Goal: Task Accomplishment & Management: Complete application form

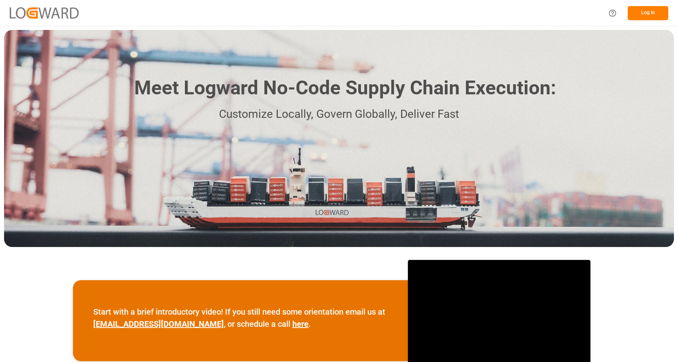
click at [657, 6] on button "Log In" at bounding box center [647, 13] width 41 height 14
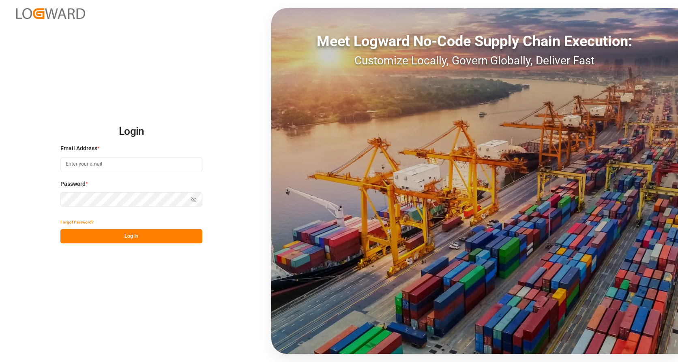
click at [91, 161] on input at bounding box center [131, 164] width 142 height 14
type input "[PERSON_NAME][EMAIL_ADDRESS][PERSON_NAME][DOMAIN_NAME]"
click at [115, 240] on button "Log In" at bounding box center [131, 236] width 142 height 14
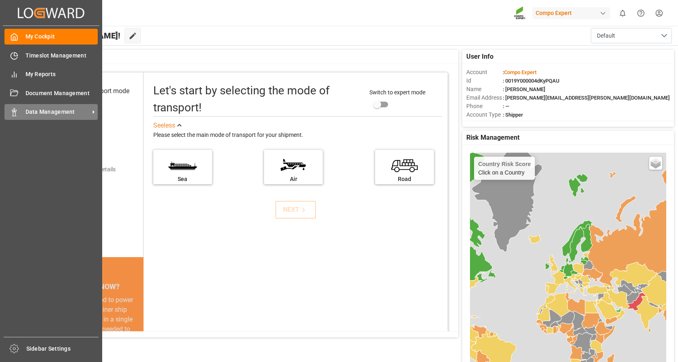
click at [21, 114] on div "Data Management Data Management" at bounding box center [50, 112] width 93 height 16
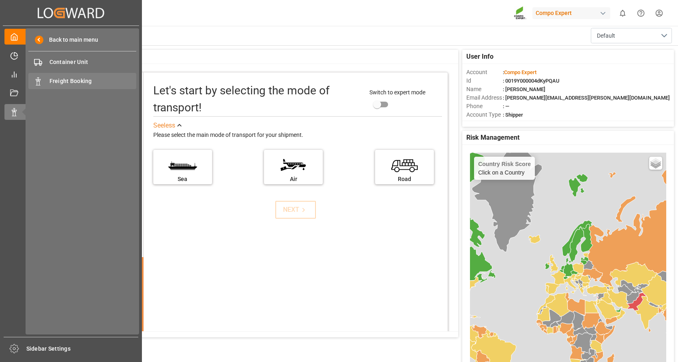
click at [73, 78] on span "Freight Booking" at bounding box center [92, 81] width 87 height 9
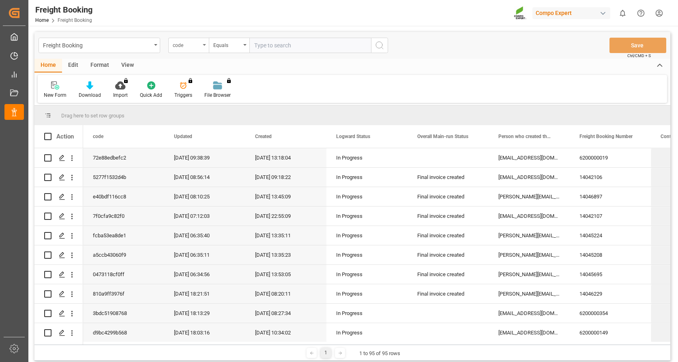
click at [206, 45] on icon "open menu" at bounding box center [204, 45] width 3 height 2
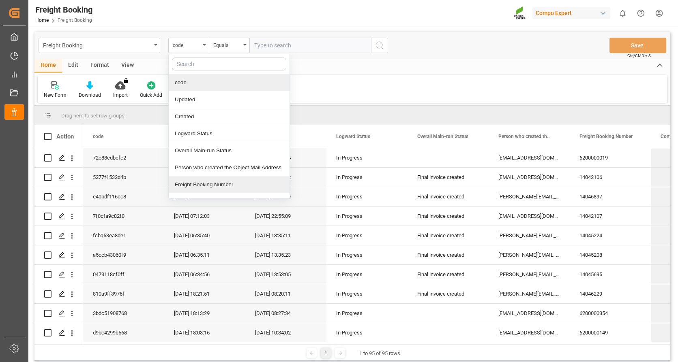
click at [209, 184] on div "Freight Booking Number" at bounding box center [229, 184] width 121 height 17
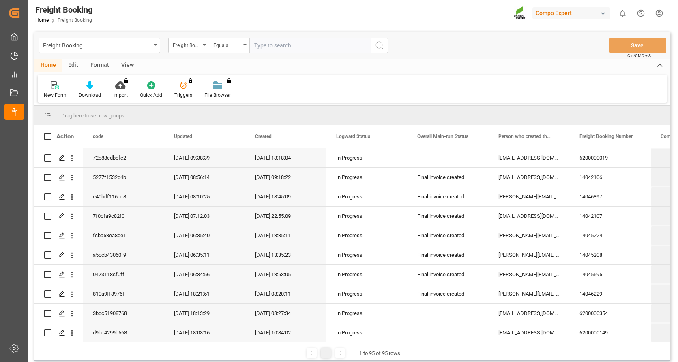
click at [265, 45] on input "text" at bounding box center [310, 45] width 122 height 15
type input "6200000109"
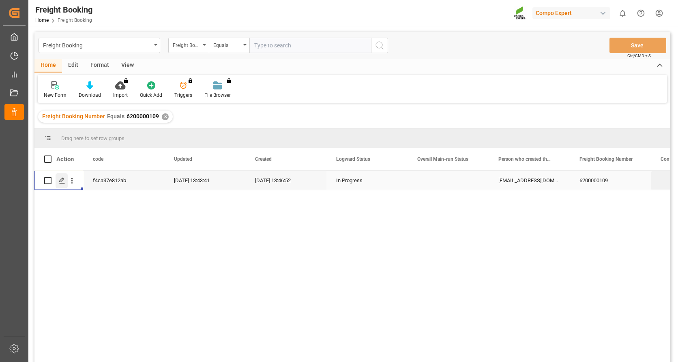
click at [62, 182] on icon "Press SPACE to select this row." at bounding box center [62, 181] width 6 height 6
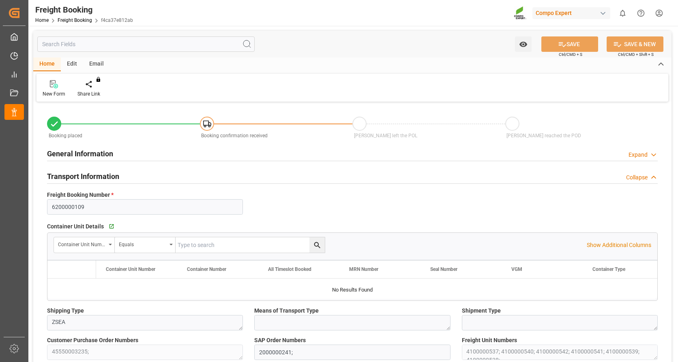
type input "VNVTG"
type input "0"
type input "159000"
type input "29.08.2025 01:00"
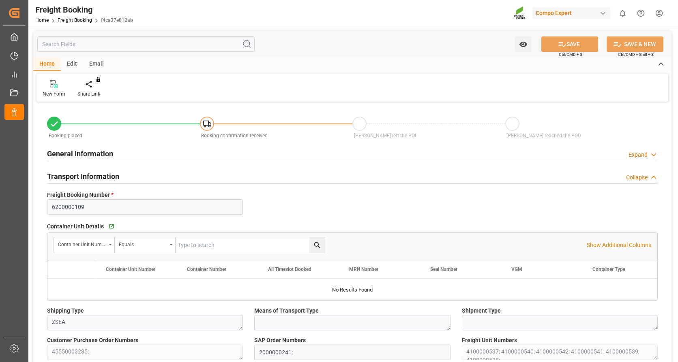
type input "02.07.2025 13:46"
type input "02.07.2025 13:48"
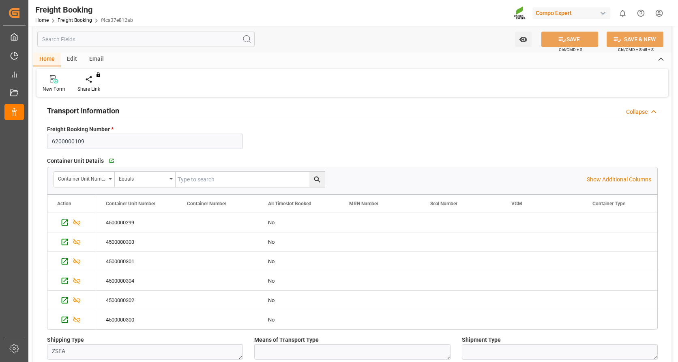
scroll to position [122, 0]
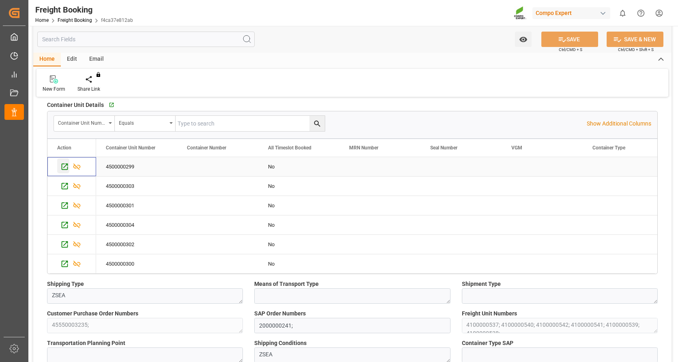
click at [62, 166] on icon "Press SPACE to select this row." at bounding box center [64, 167] width 9 height 9
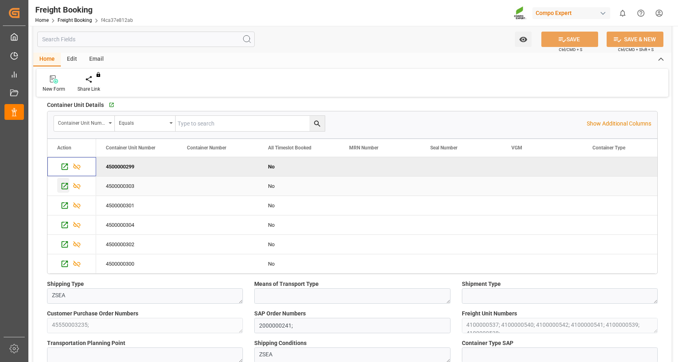
click at [65, 185] on icon "Press SPACE to select this row." at bounding box center [65, 186] width 6 height 6
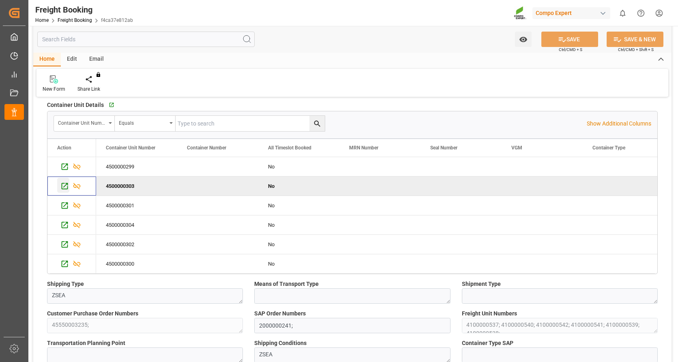
click at [66, 184] on icon "Press SPACE to deselect this row." at bounding box center [64, 186] width 9 height 9
click at [61, 203] on icon "Press SPACE to select this row." at bounding box center [64, 205] width 9 height 9
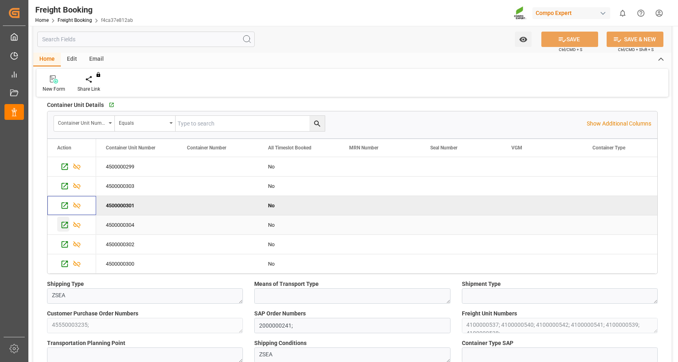
click at [66, 223] on icon "Press SPACE to select this row." at bounding box center [65, 225] width 6 height 6
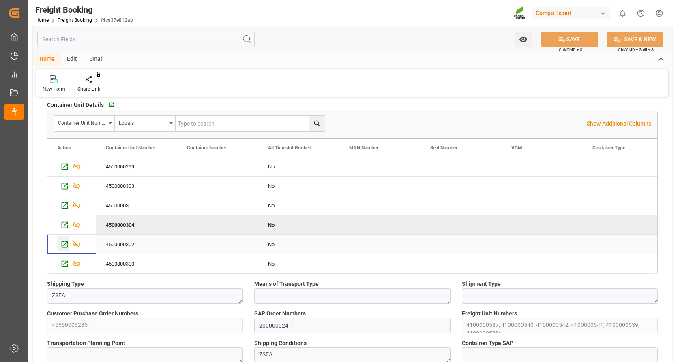
click at [63, 242] on icon "Press SPACE to select this row." at bounding box center [65, 245] width 6 height 6
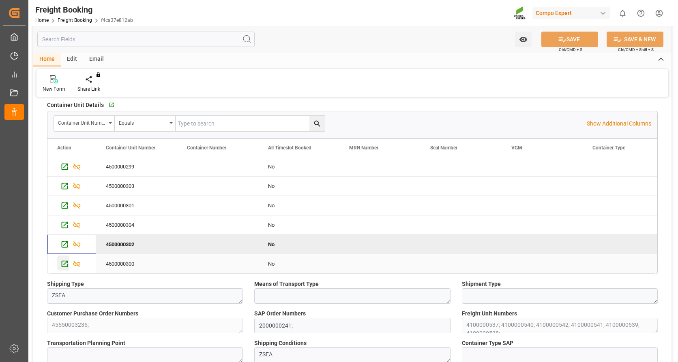
click at [64, 260] on icon "Press SPACE to select this row." at bounding box center [64, 264] width 9 height 9
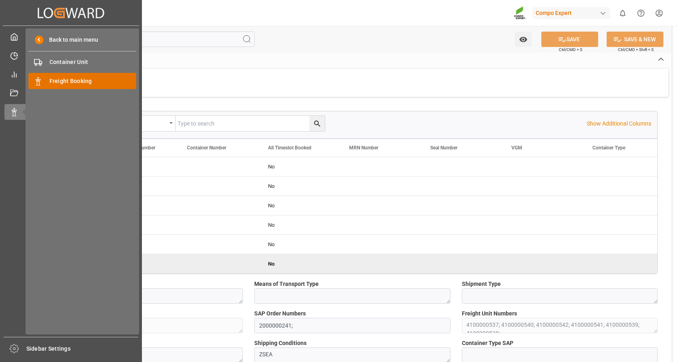
click at [71, 81] on span "Freight Booking" at bounding box center [92, 81] width 87 height 9
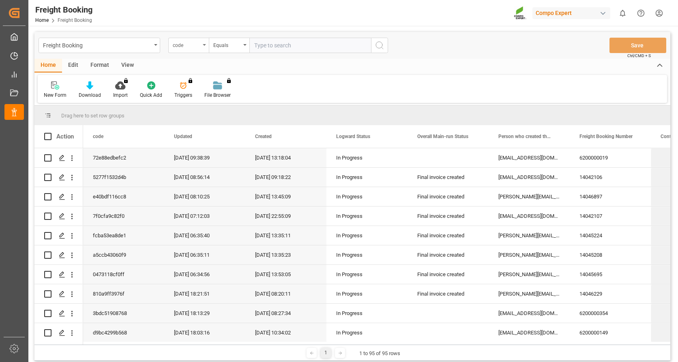
click at [204, 44] on icon "open menu" at bounding box center [204, 45] width 3 height 2
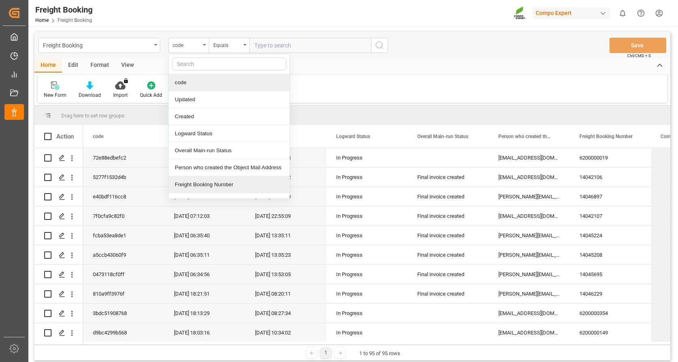
click at [203, 183] on div "Freight Booking Number" at bounding box center [229, 184] width 121 height 17
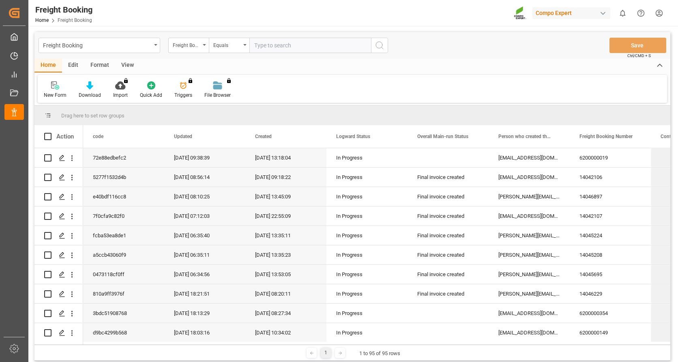
click at [281, 45] on input "text" at bounding box center [310, 45] width 122 height 15
type input "1"
type input "6200000532"
drag, startPoint x: 381, startPoint y: 44, endPoint x: 338, endPoint y: 30, distance: 45.9
click at [382, 43] on icon "search button" at bounding box center [380, 46] width 10 height 10
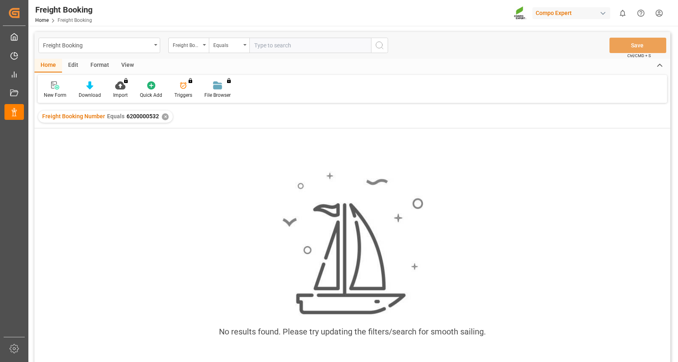
click at [144, 111] on div "Freight Booking Number Equals 6200000532 ✕" at bounding box center [105, 117] width 135 height 12
click at [144, 117] on span "6200000532" at bounding box center [142, 116] width 32 height 6
click at [268, 45] on input "text" at bounding box center [310, 45] width 122 height 15
type input "62000000532"
click at [304, 118] on div "✕" at bounding box center [307, 116] width 7 height 7
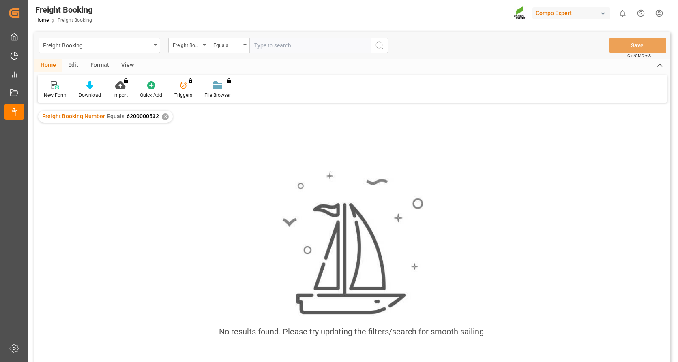
click at [163, 117] on div "✕" at bounding box center [165, 116] width 7 height 7
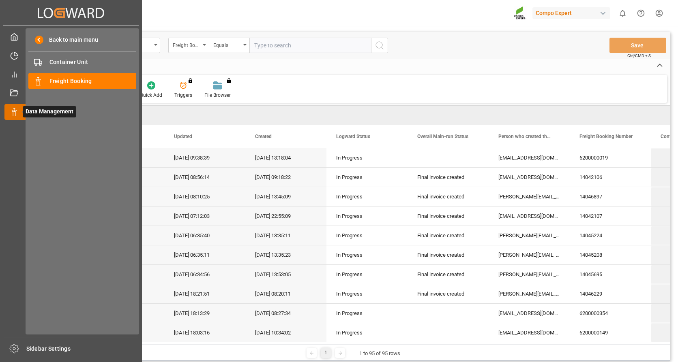
click at [36, 110] on span "Data Management" at bounding box center [50, 111] width 54 height 11
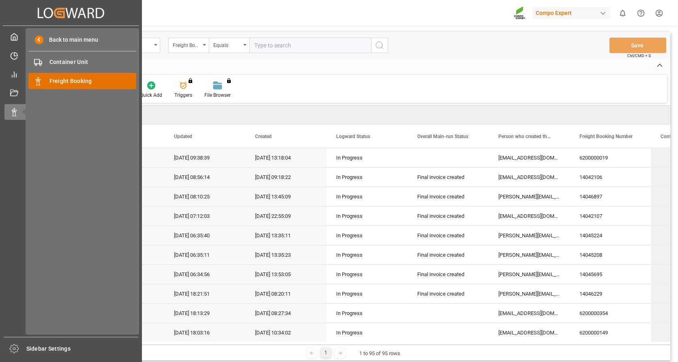
click at [58, 81] on span "Freight Booking" at bounding box center [92, 81] width 87 height 9
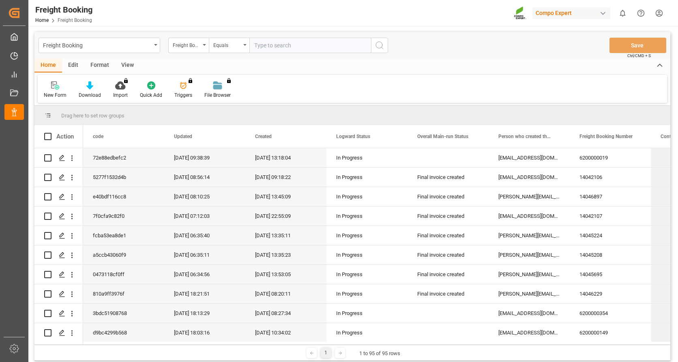
click at [275, 45] on input "text" at bounding box center [310, 45] width 122 height 15
type input "6200000532"
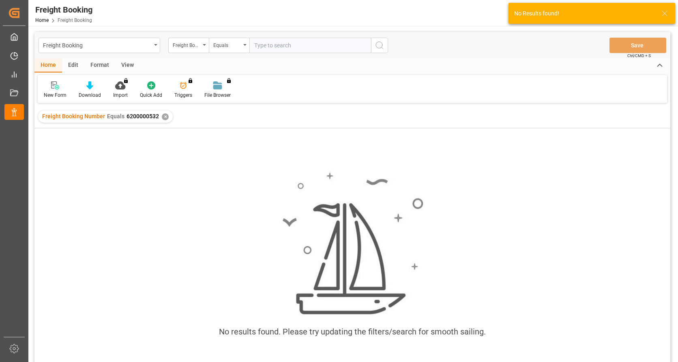
click at [129, 114] on span "6200000532" at bounding box center [142, 116] width 32 height 6
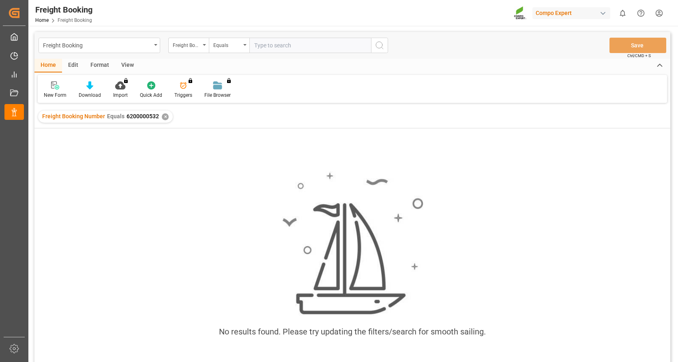
drag, startPoint x: 254, startPoint y: 42, endPoint x: 267, endPoint y: 32, distance: 15.9
click at [254, 43] on input "text" at bounding box center [310, 45] width 122 height 15
type input "6200000532"
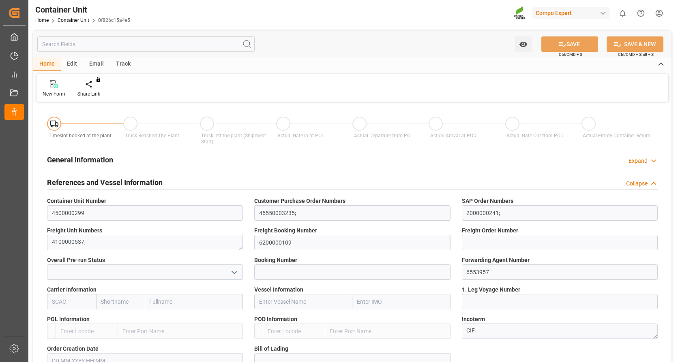
type input "VNVTG"
type input "0"
type input "26500"
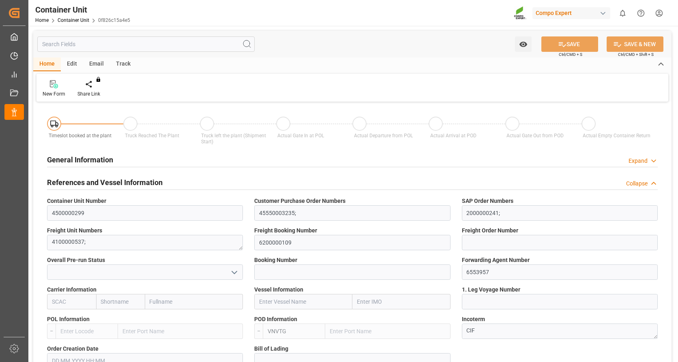
type input "29.08.2025"
click at [97, 87] on icon at bounding box center [95, 84] width 6 height 8
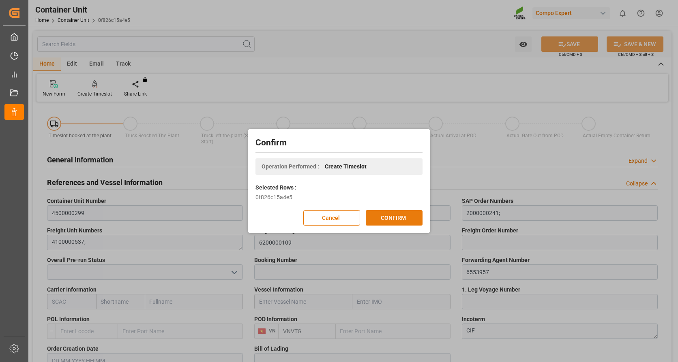
click at [406, 216] on button "CONFIRM" at bounding box center [394, 217] width 57 height 15
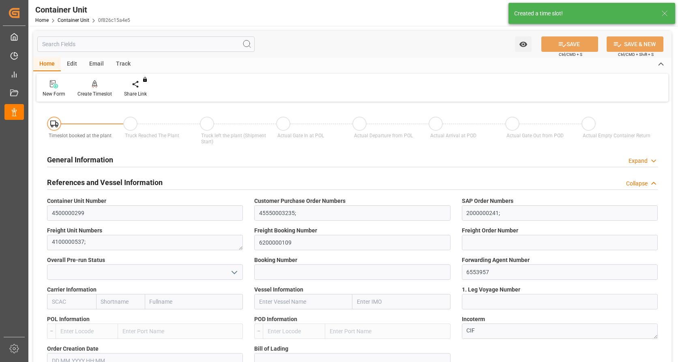
type input "VNVTG"
type input "0"
type input "26500"
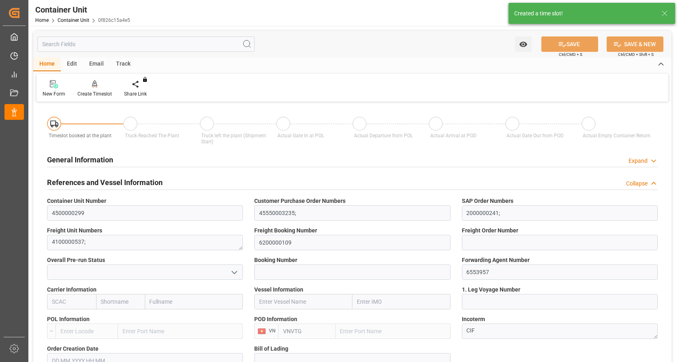
type input "29.08.2025"
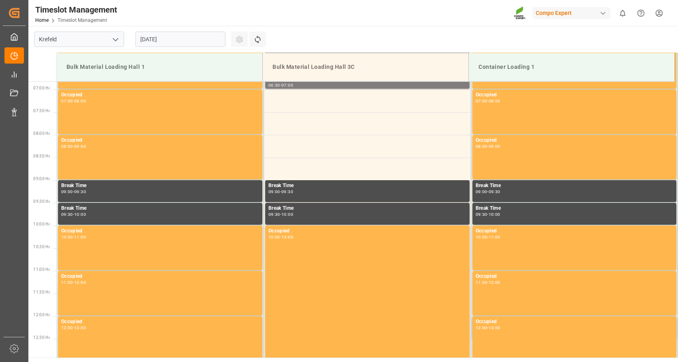
scroll to position [403, 0]
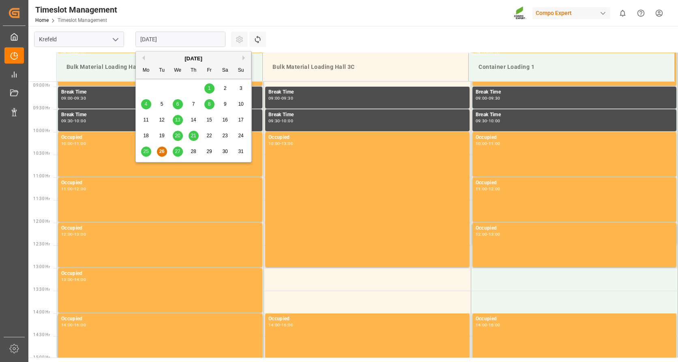
click at [155, 39] on input "26.08.2025" at bounding box center [180, 39] width 90 height 15
click at [242, 58] on div "August 2025" at bounding box center [193, 59] width 115 height 8
click at [244, 58] on button "Next Month" at bounding box center [244, 58] width 5 height 5
click at [142, 87] on div "1" at bounding box center [146, 89] width 10 height 10
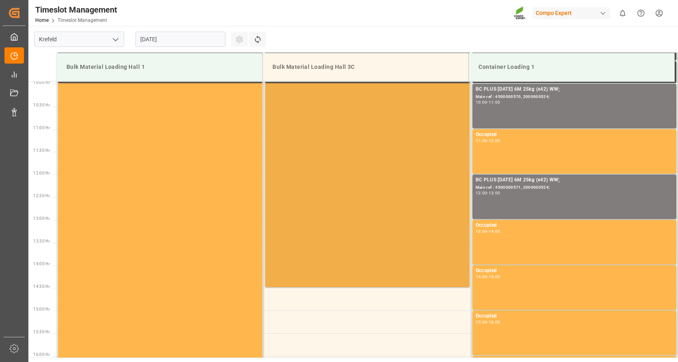
scroll to position [484, 0]
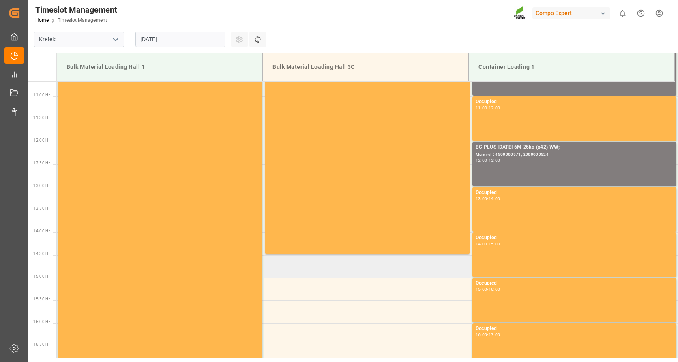
click at [300, 265] on td at bounding box center [367, 266] width 207 height 23
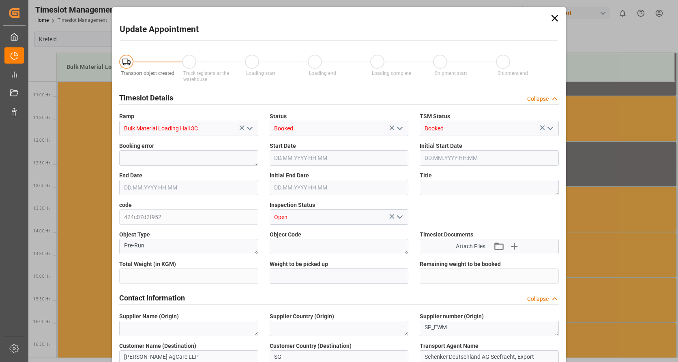
type input "26500"
type input "0"
type input "01.09.2025 14:30"
type input "01.09.2025 15:00"
type input "26.08.2025 07:57"
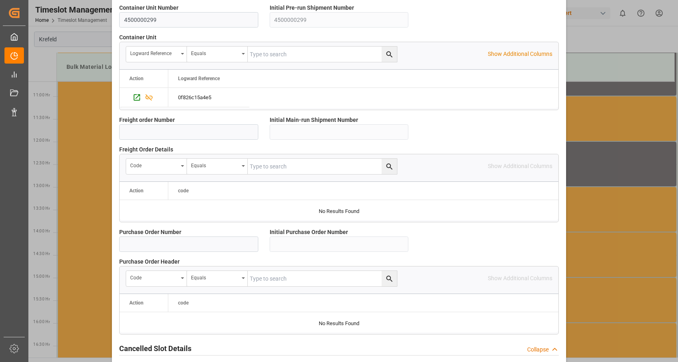
scroll to position [709, 0]
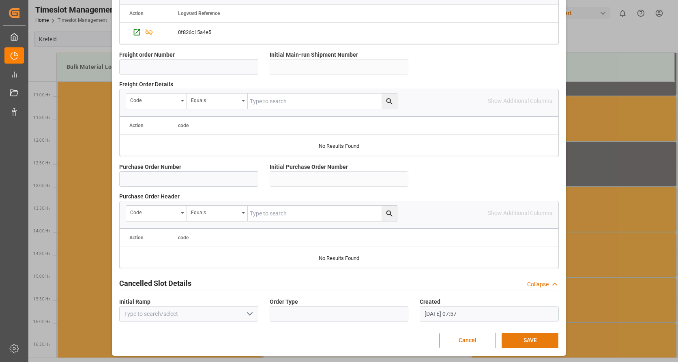
click at [536, 342] on button "SAVE" at bounding box center [529, 340] width 57 height 15
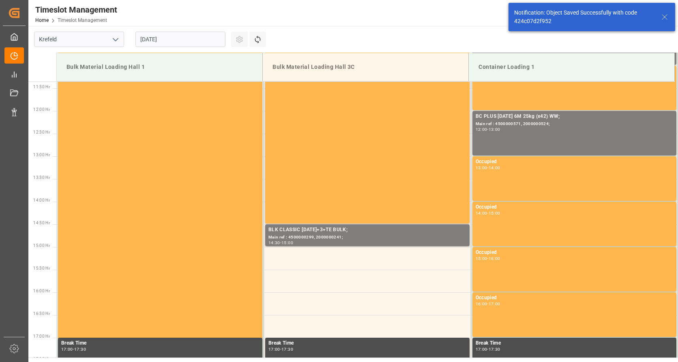
scroll to position [557, 0]
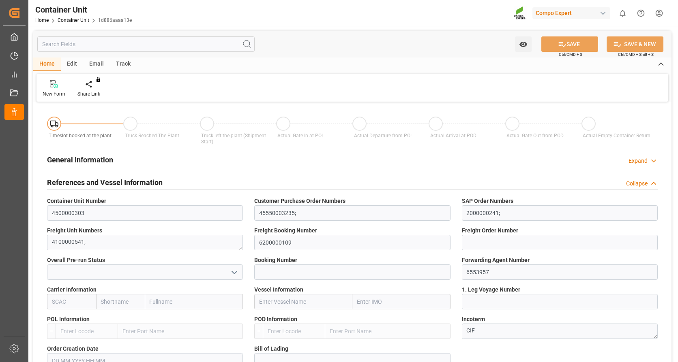
type input "VNVTG"
type input "0"
type input "26500"
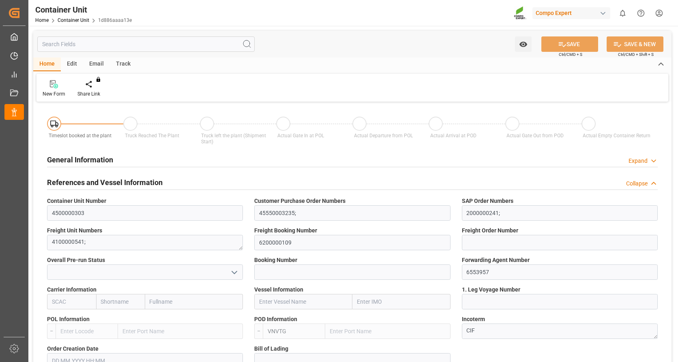
type input "29.08.2025"
click at [92, 79] on div "New Form Create Timeslot Share Link You don't have permission for this feature.…" at bounding box center [351, 88] width 631 height 28
click at [93, 81] on icon at bounding box center [95, 84] width 6 height 8
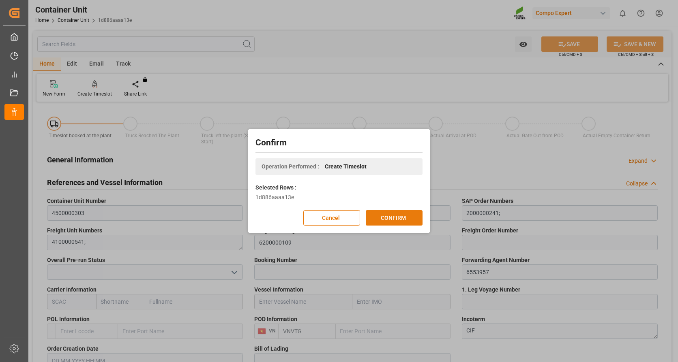
click at [383, 218] on button "CONFIRM" at bounding box center [394, 217] width 57 height 15
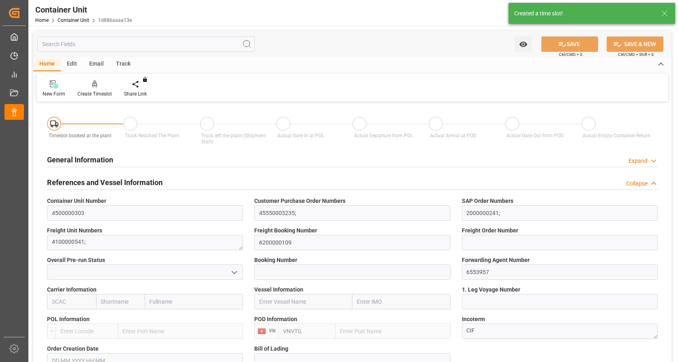
type input "VNVTG"
type input "0"
type input "26500"
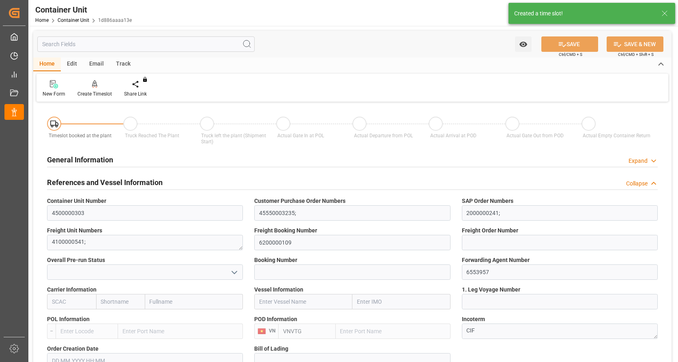
type input "29.08.2025"
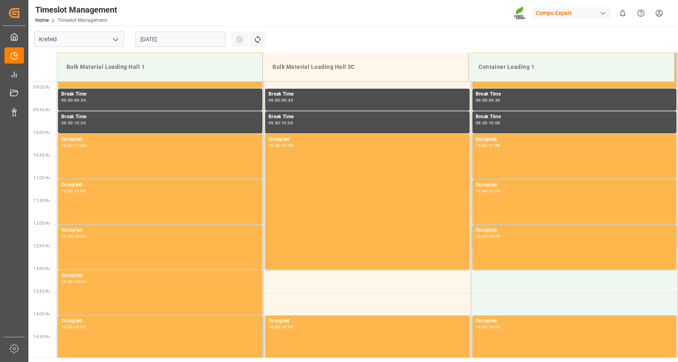
scroll to position [403, 0]
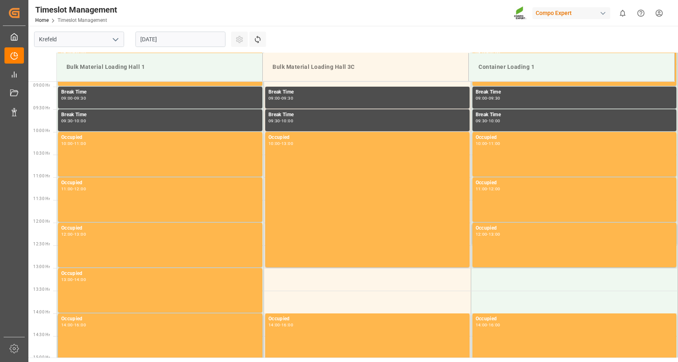
click at [152, 38] on input "[DATE]" at bounding box center [180, 39] width 90 height 15
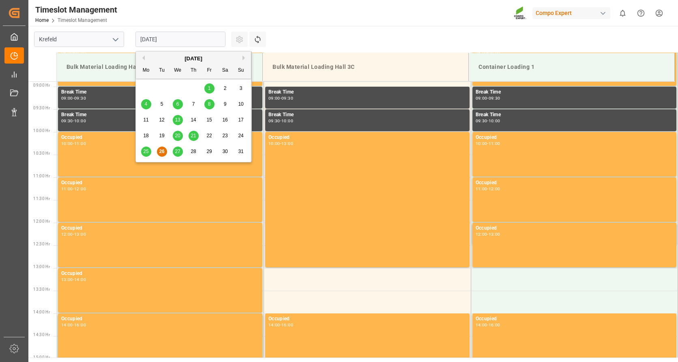
click at [244, 58] on button "Next Month" at bounding box center [244, 58] width 5 height 5
click at [146, 86] on span "1" at bounding box center [146, 89] width 3 height 6
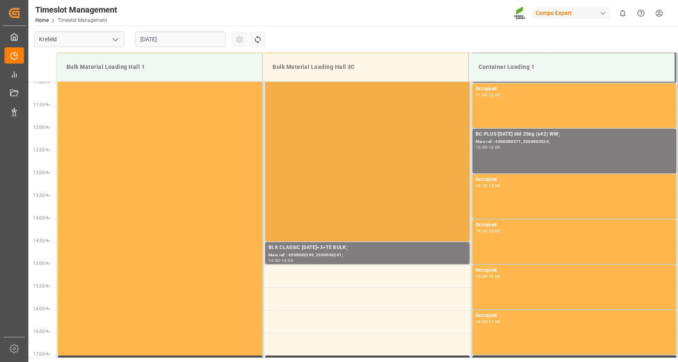
scroll to position [525, 0]
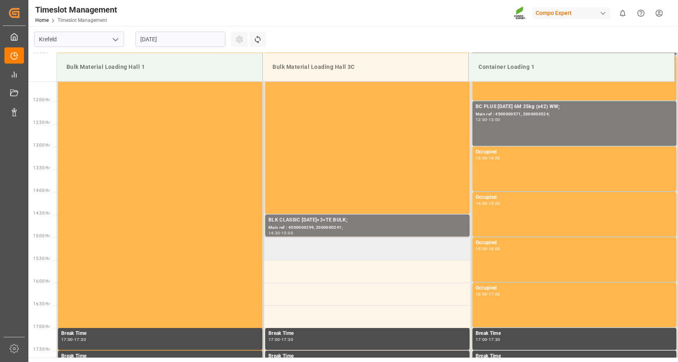
click at [285, 247] on td at bounding box center [367, 249] width 207 height 23
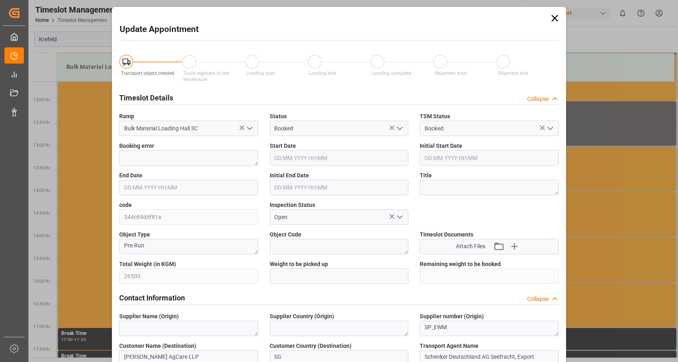
type input "01.09.2025 15:00"
type input "[DATE] 15:30"
type input "26.08.2025 07:58"
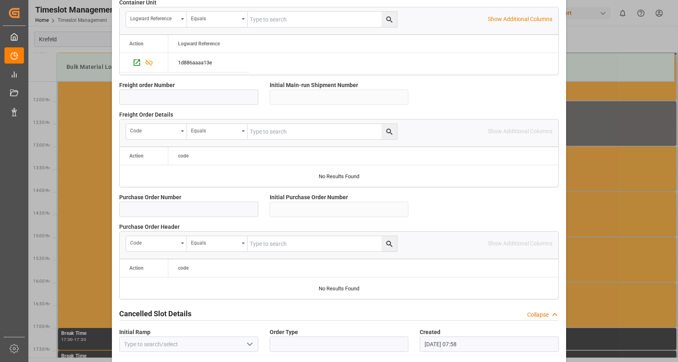
scroll to position [709, 0]
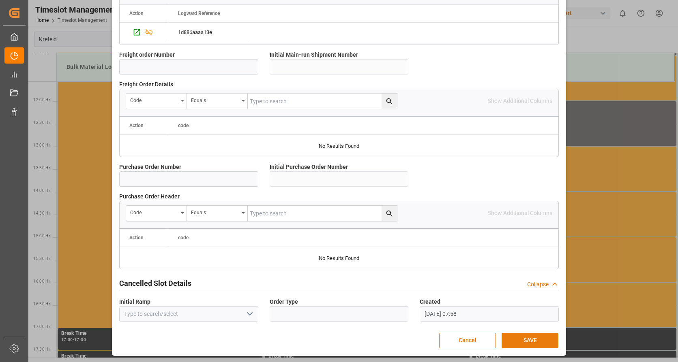
click at [512, 342] on button "SAVE" at bounding box center [529, 340] width 57 height 15
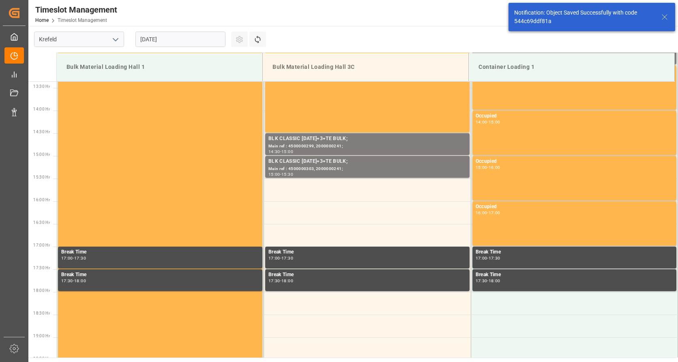
scroll to position [630, 0]
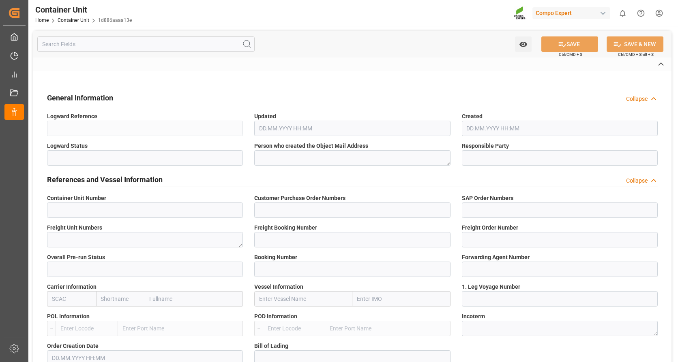
type input "4500000303"
type input "45550003235;"
type input "2000000241;"
type textarea "4100000541;"
type input "6200000109"
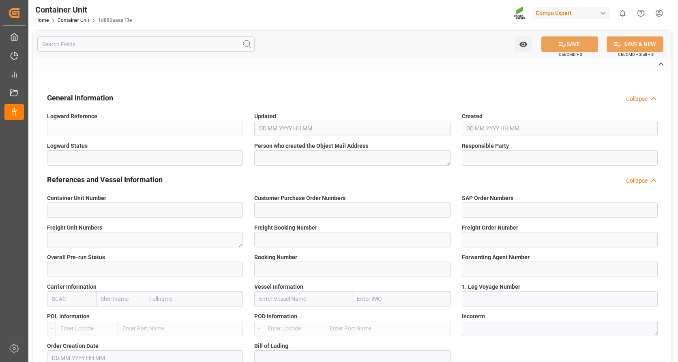
type input "6553957"
type textarea "CIF"
type input "No"
type input "2"
type textarea "ZSEA"
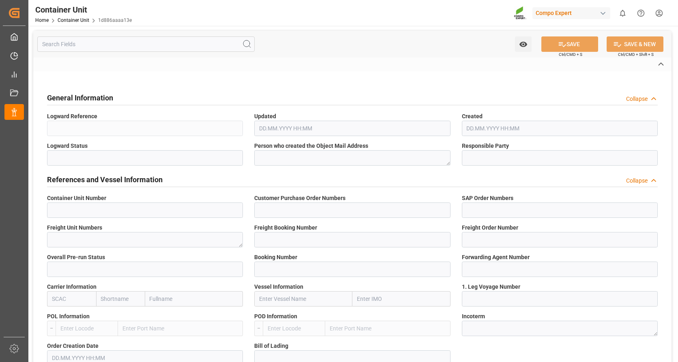
type textarea "ZSEA"
type textarea "790000"
type input "Viet Nam"
type input "EUR"
type textarea "BLK CLASSIC [DATE]+3+TE BULK;"
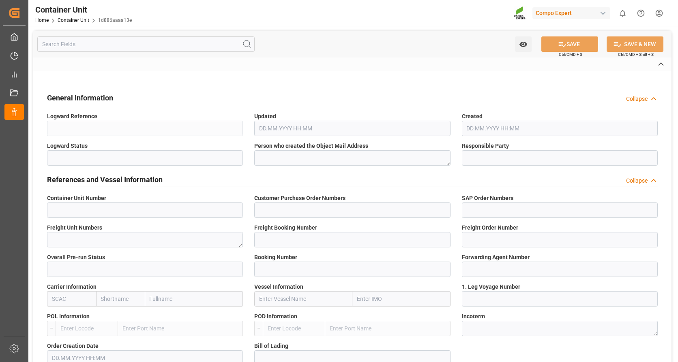
type textarea "2564002000;"
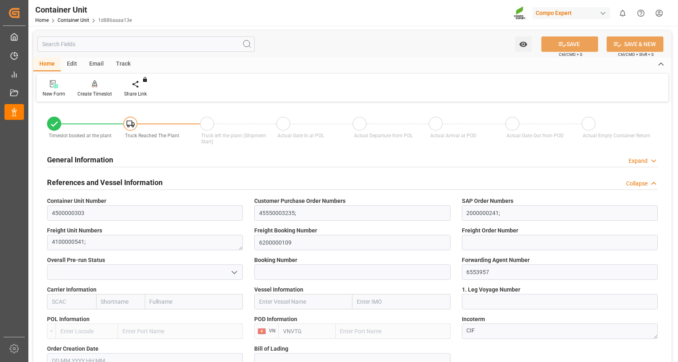
type input "VNVTG"
type input "0"
type input "26500"
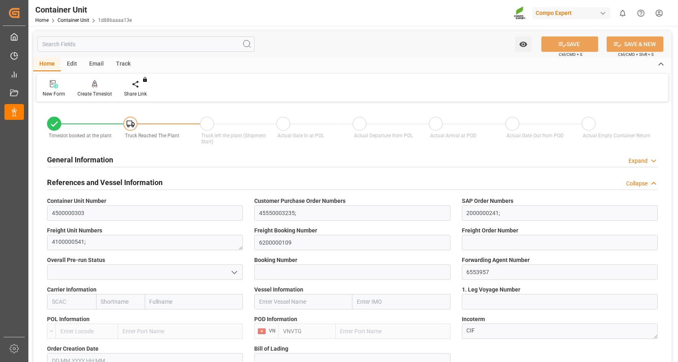
type input "[DATE]"
click at [96, 85] on icon at bounding box center [95, 83] width 6 height 7
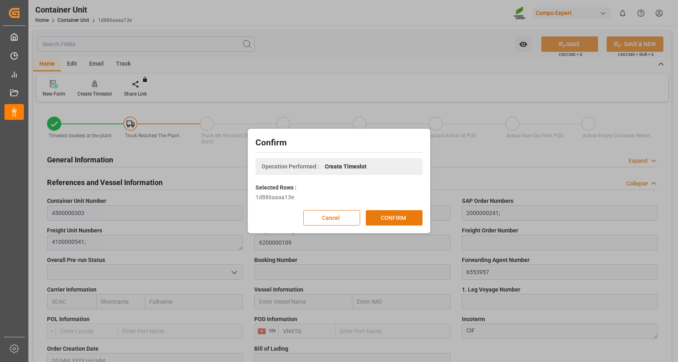
click at [393, 221] on button "CONFIRM" at bounding box center [394, 217] width 57 height 15
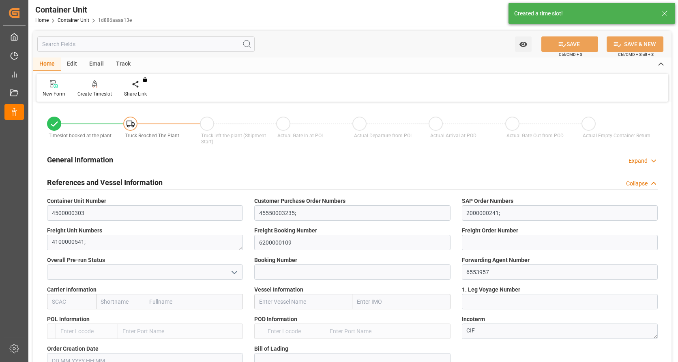
type input "VNVTG"
type input "0"
type input "26500"
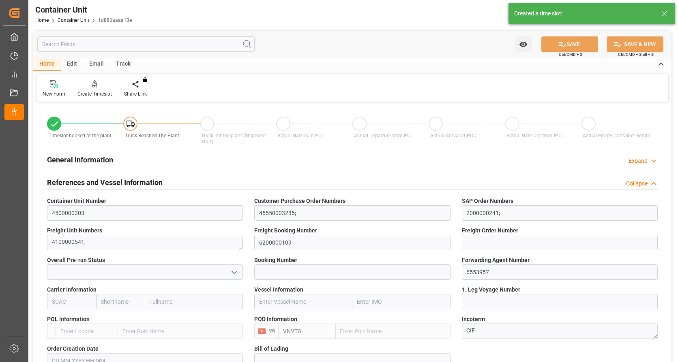
type input "29.08.2025"
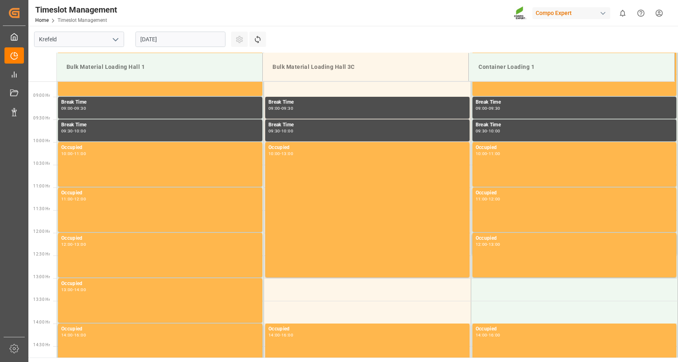
scroll to position [403, 0]
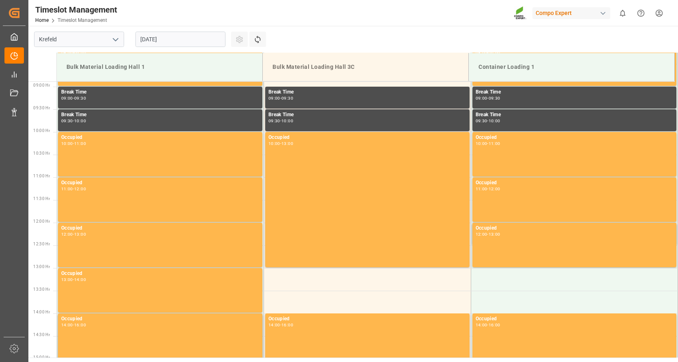
click at [183, 37] on input "[DATE]" at bounding box center [180, 39] width 90 height 15
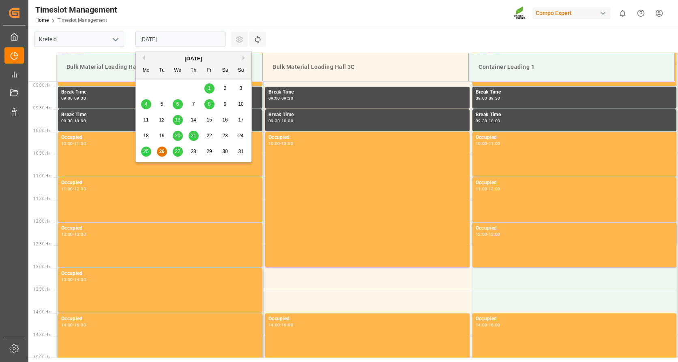
click at [243, 59] on button "Next Month" at bounding box center [244, 58] width 5 height 5
click at [147, 87] on span "1" at bounding box center [146, 89] width 3 height 6
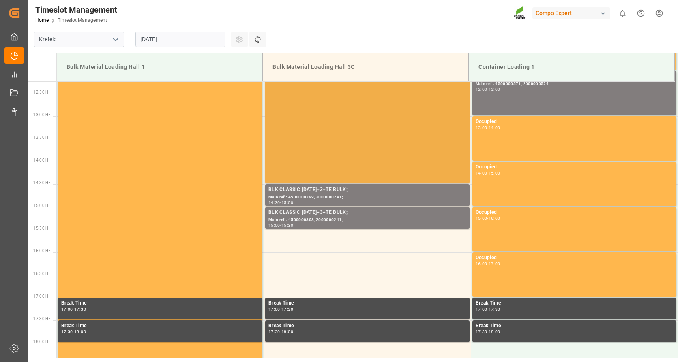
scroll to position [606, 0]
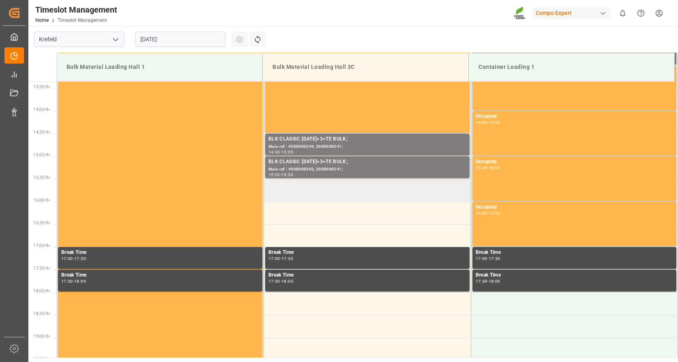
click at [306, 192] on td at bounding box center [367, 190] width 207 height 23
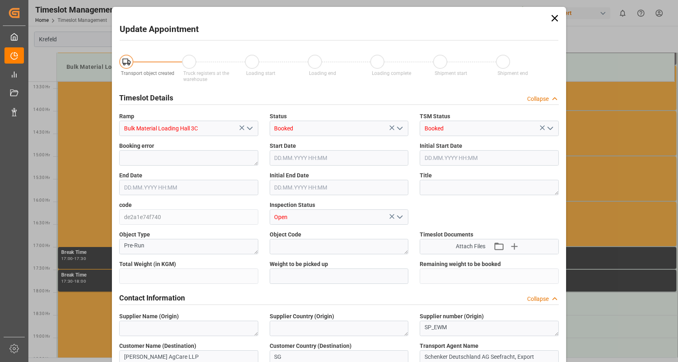
type input "26500"
type input "0"
type input "[DATE] 15:30"
type input "[DATE] 16:00"
type input "[DATE] 08:02"
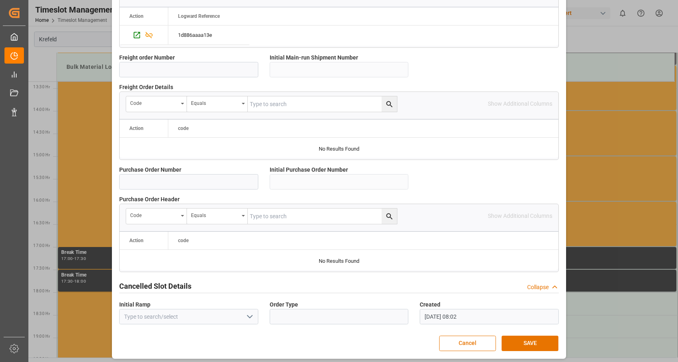
scroll to position [709, 0]
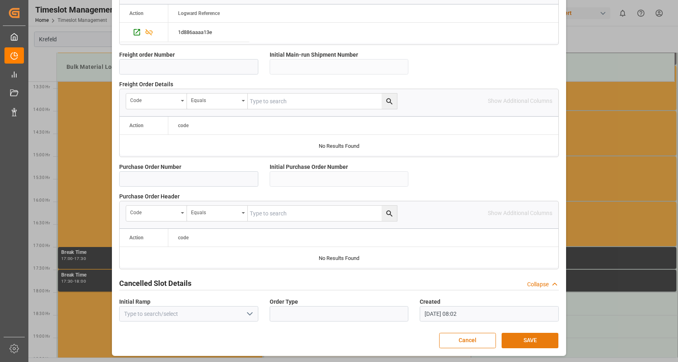
click at [521, 335] on button "SAVE" at bounding box center [529, 340] width 57 height 15
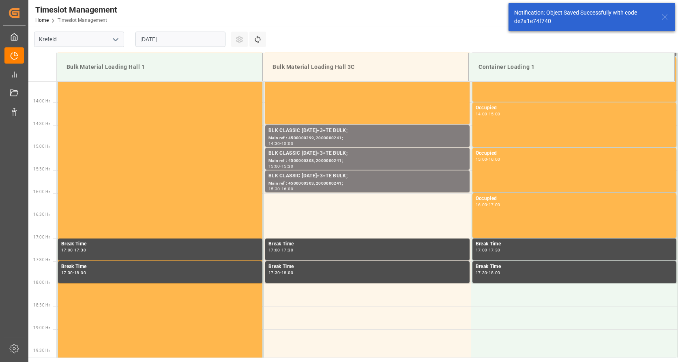
scroll to position [630, 0]
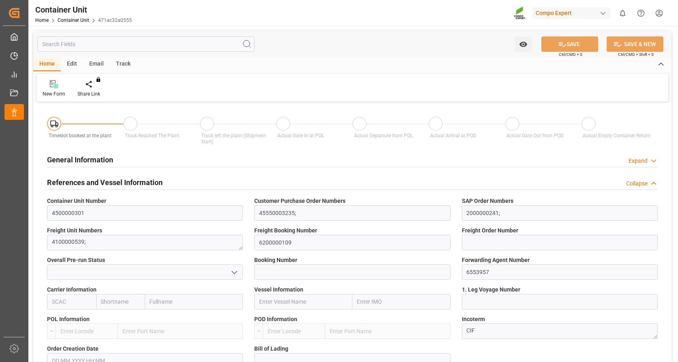
type input "VNVTG"
type input "0"
type input "26500"
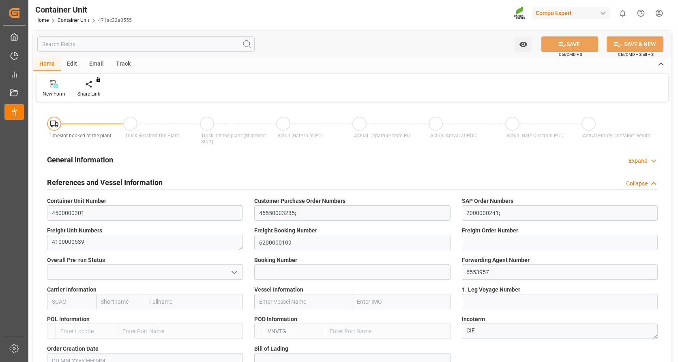
type input "[DATE]"
click at [96, 83] on icon at bounding box center [95, 84] width 6 height 8
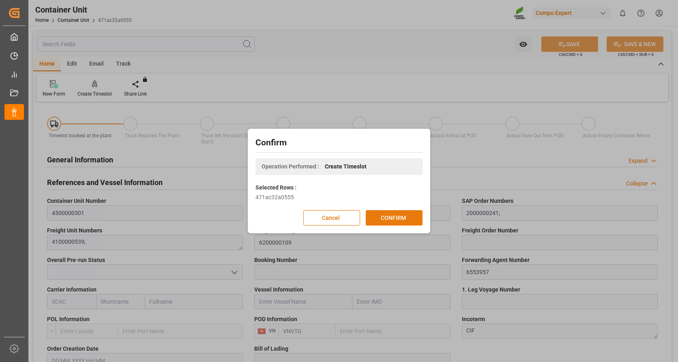
click at [383, 219] on button "CONFIRM" at bounding box center [394, 217] width 57 height 15
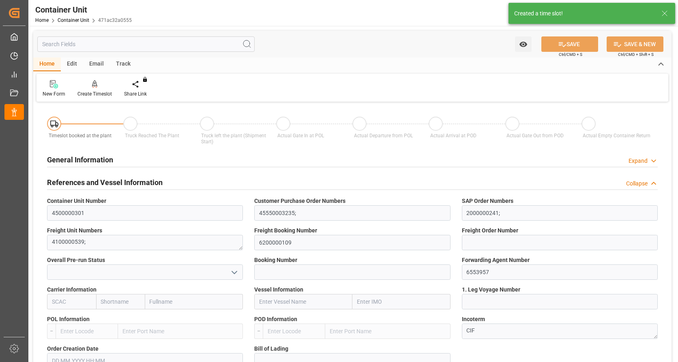
type input "VNVTG"
type input "0"
type input "26500"
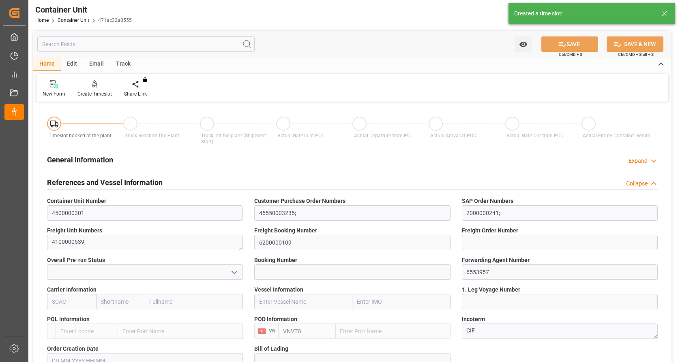
type input "[DATE]"
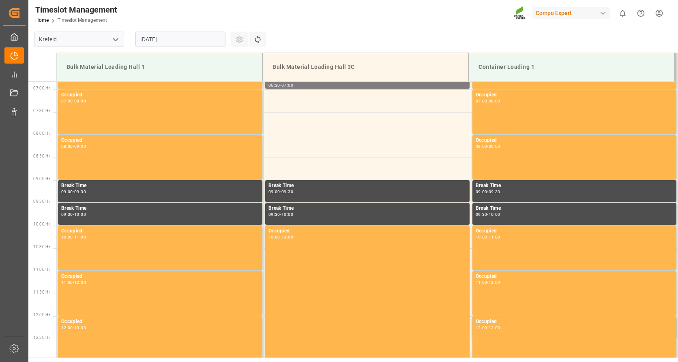
scroll to position [403, 0]
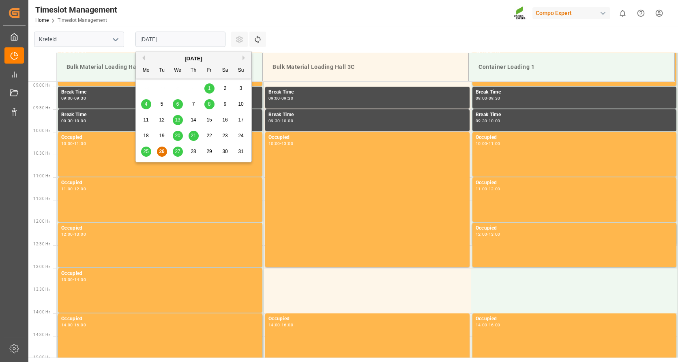
click at [209, 43] on input "[DATE]" at bounding box center [180, 39] width 90 height 15
click at [242, 58] on div "[DATE]" at bounding box center [193, 59] width 115 height 8
click at [243, 57] on button "Next Month" at bounding box center [244, 58] width 5 height 5
click at [143, 85] on div "1" at bounding box center [146, 89] width 10 height 10
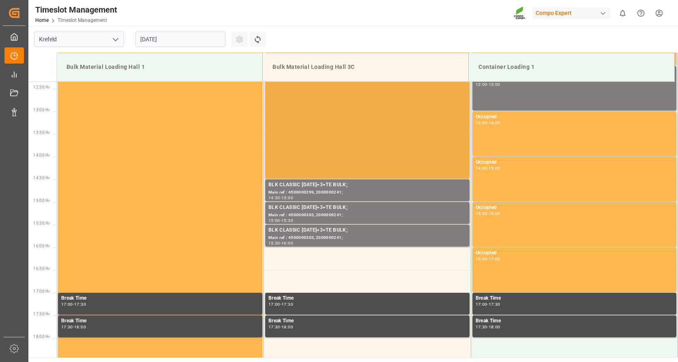
scroll to position [565, 0]
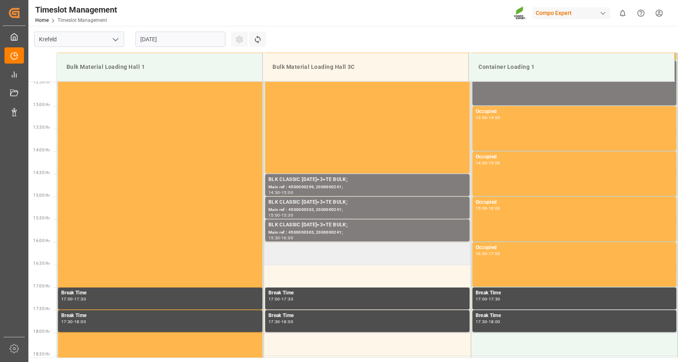
click at [315, 251] on td at bounding box center [367, 253] width 207 height 23
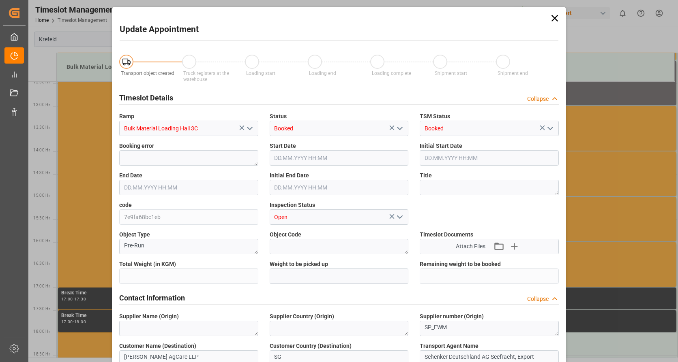
type input "26500"
type input "0"
type input "01.09.2025 16:00"
type input "01.09.2025 16:30"
type input "26.08.2025 08:03"
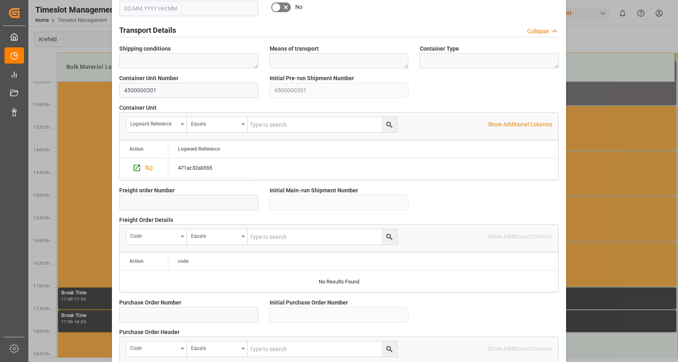
scroll to position [709, 0]
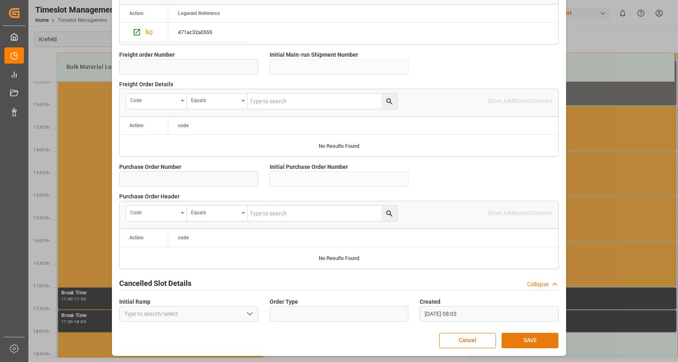
click at [526, 347] on button "SAVE" at bounding box center [529, 340] width 57 height 15
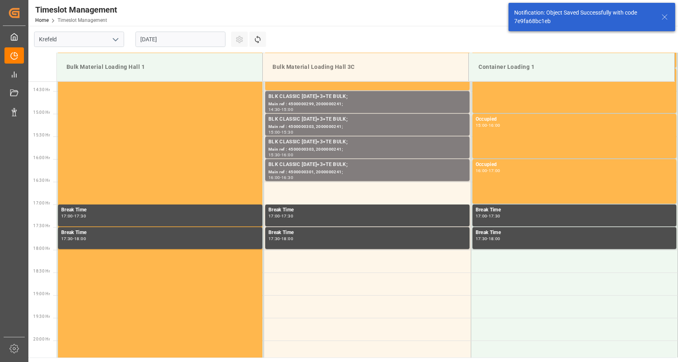
scroll to position [676, 0]
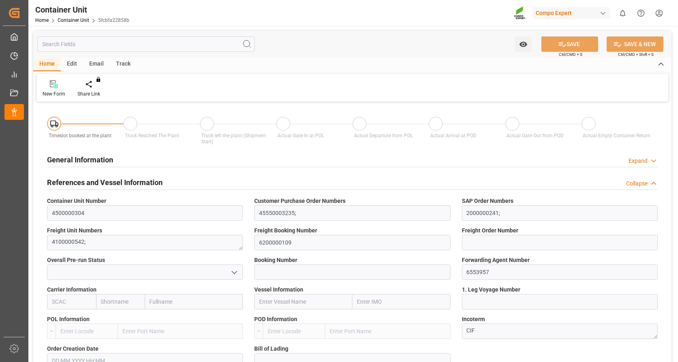
type input "VNVTG"
type input "0"
type input "26500"
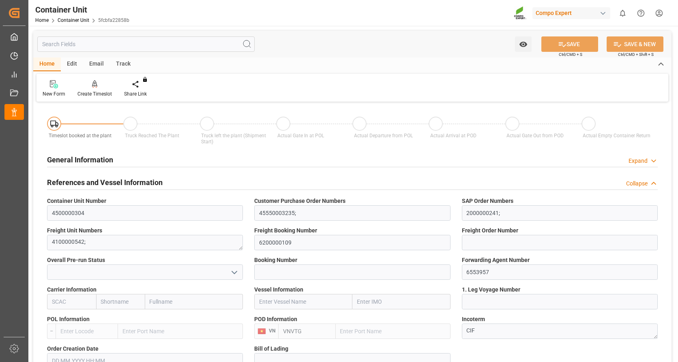
type input "29.08.2025"
click at [89, 90] on div "Create Timeslot" at bounding box center [94, 93] width 34 height 7
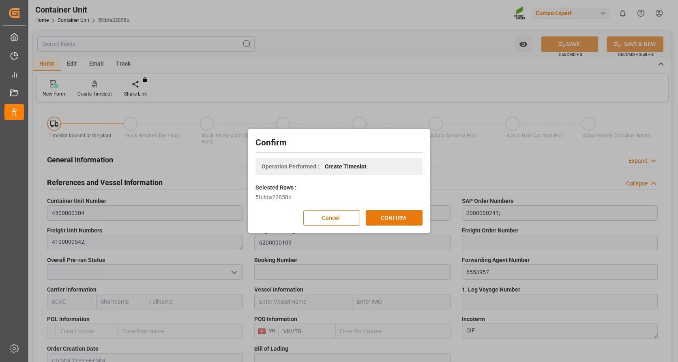
click at [379, 211] on button "CONFIRM" at bounding box center [394, 217] width 57 height 15
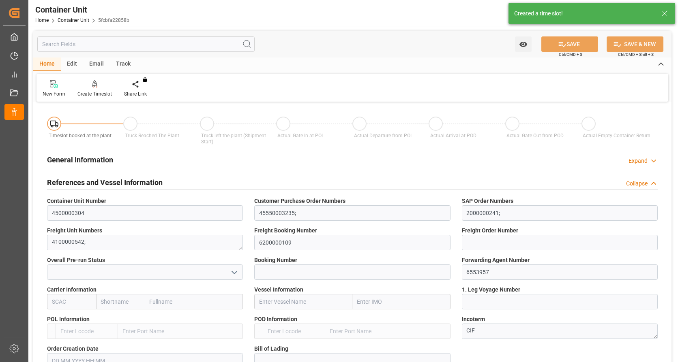
type input "VNVTG"
type input "0"
type input "26500"
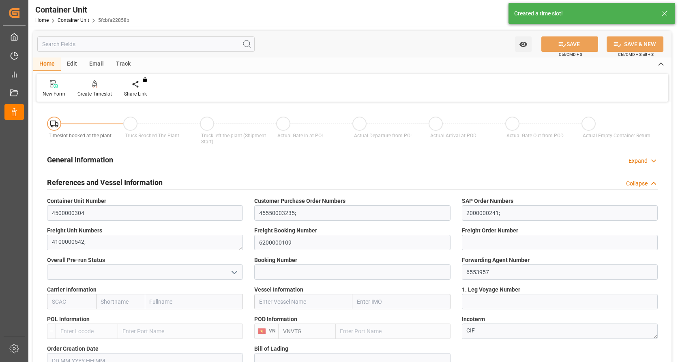
type input "[DATE]"
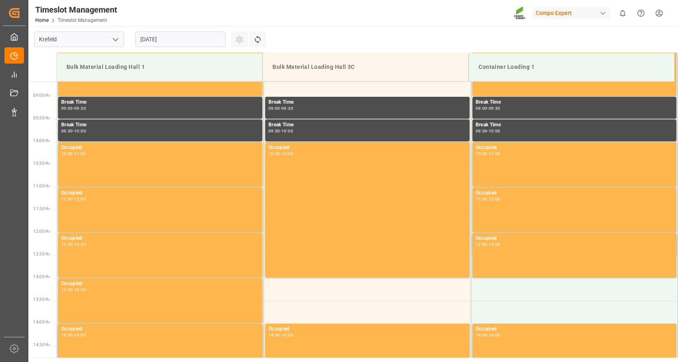
scroll to position [403, 0]
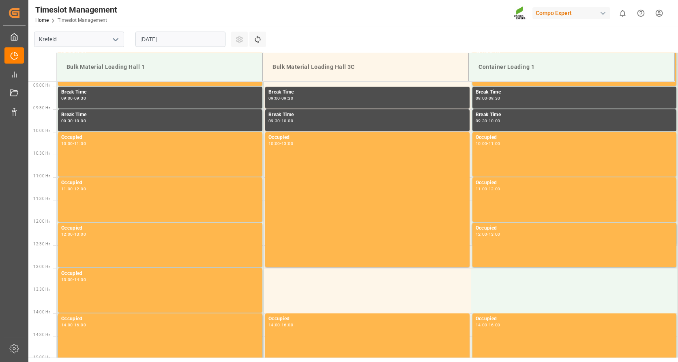
click at [216, 41] on input "26.08.2025" at bounding box center [180, 39] width 90 height 15
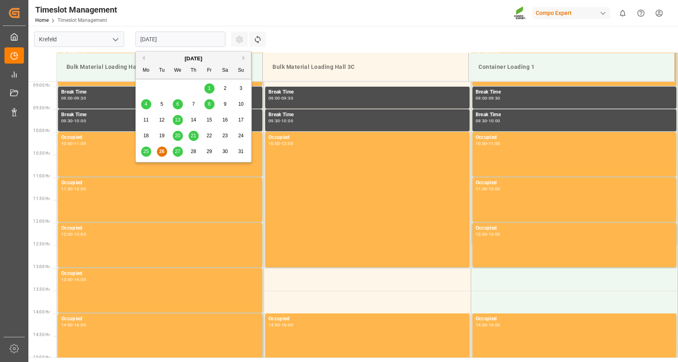
click at [243, 57] on button "Next Month" at bounding box center [244, 58] width 5 height 5
click at [147, 88] on span "1" at bounding box center [146, 89] width 3 height 6
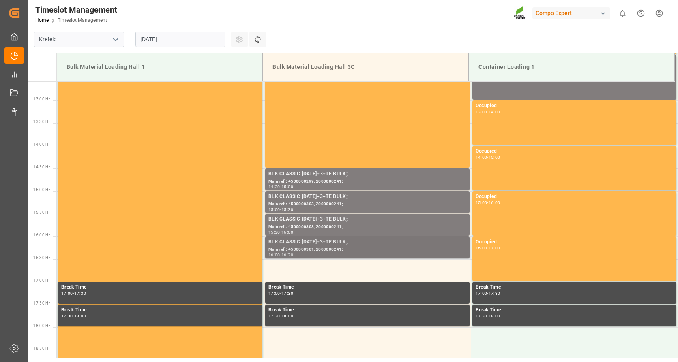
scroll to position [646, 0]
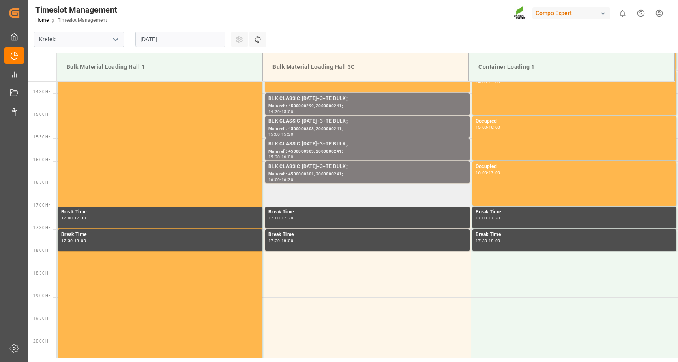
click at [321, 199] on td at bounding box center [367, 195] width 207 height 23
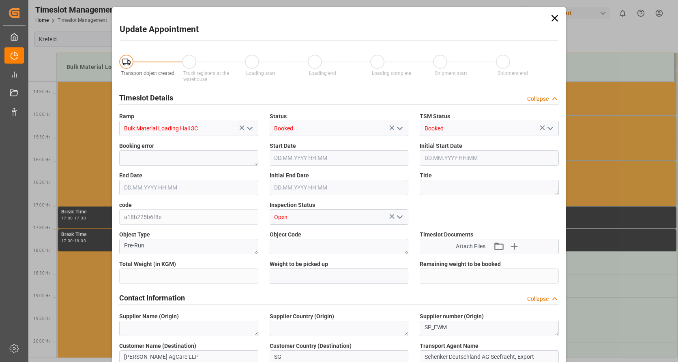
type input "26500"
type input "0"
type input "01.09.2025 16:30"
type input "01.09.2025 17:00"
type input "26.08.2025 08:04"
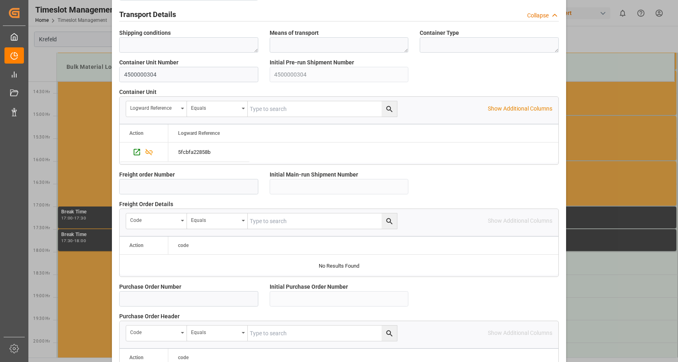
scroll to position [709, 0]
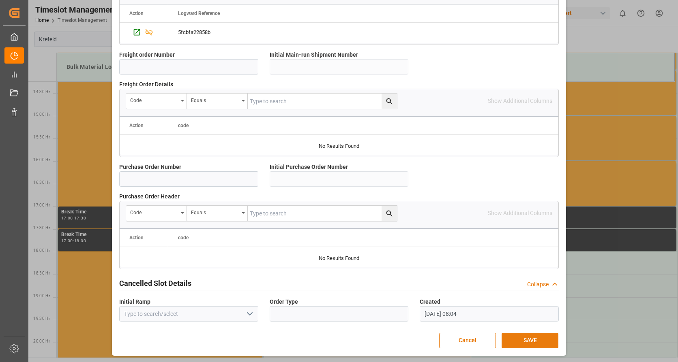
click at [519, 340] on button "SAVE" at bounding box center [529, 340] width 57 height 15
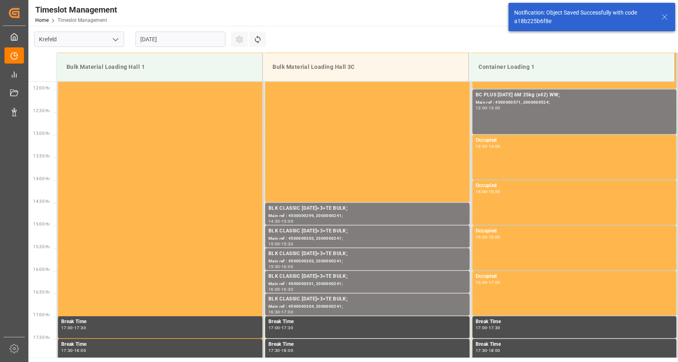
scroll to position [676, 0]
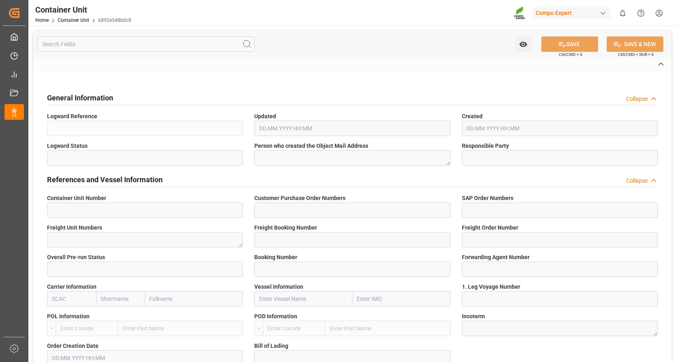
type input "4500000302"
type input "45550003235;"
type input "2000000241;"
type textarea "4100000540;"
type input "6200000109"
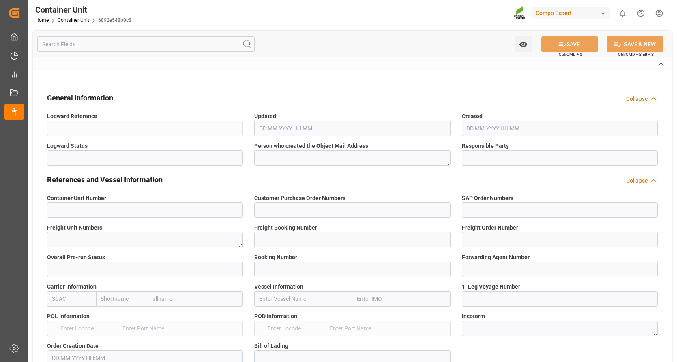
type input "6553957"
type textarea "CIF"
type input "No"
type input "2"
type textarea "ZSEA"
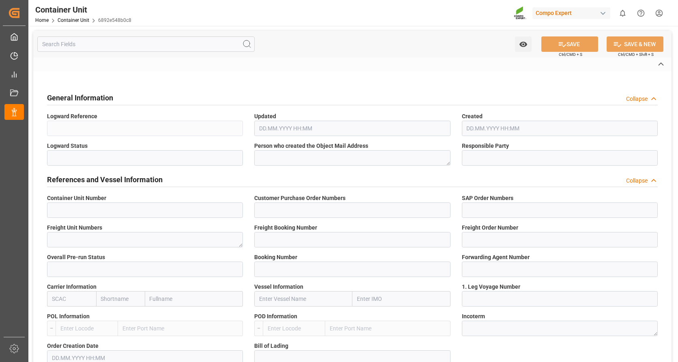
type textarea "ZSEA"
type textarea "790000"
type input "Viet Nam"
type input "EUR"
type textarea "BLK CLASSIC [DATE]+3+TE BULK;"
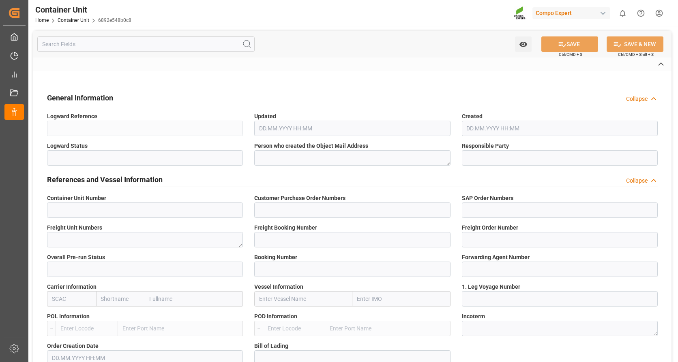
type textarea "2564002000;"
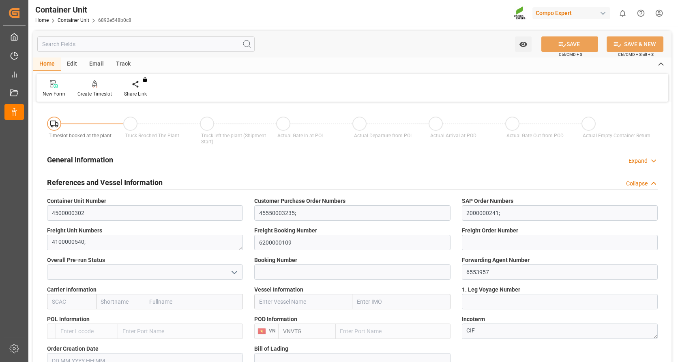
type input "VNVTG"
type input "0"
type input "26500"
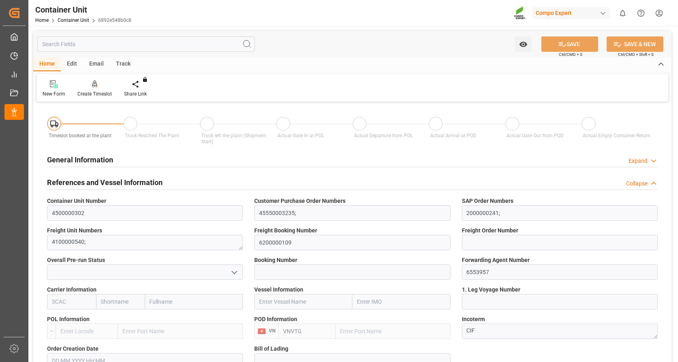
type input "29.08.2025"
click at [90, 80] on div at bounding box center [94, 84] width 34 height 9
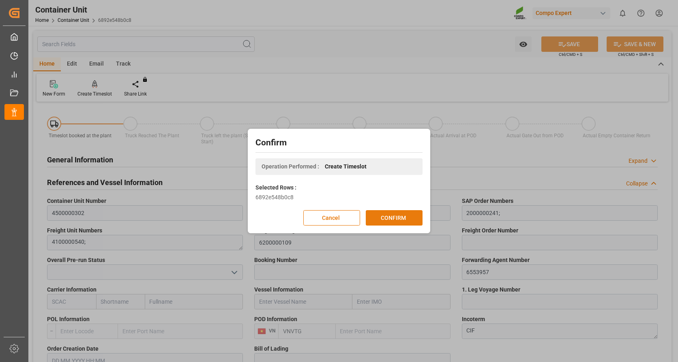
click at [405, 218] on button "CONFIRM" at bounding box center [394, 217] width 57 height 15
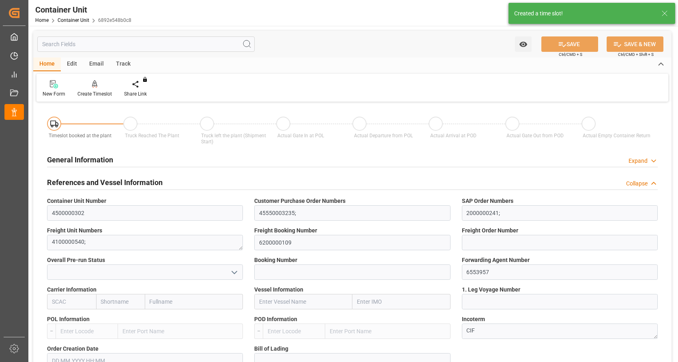
type input "VNVTG"
type input "0"
type input "26500"
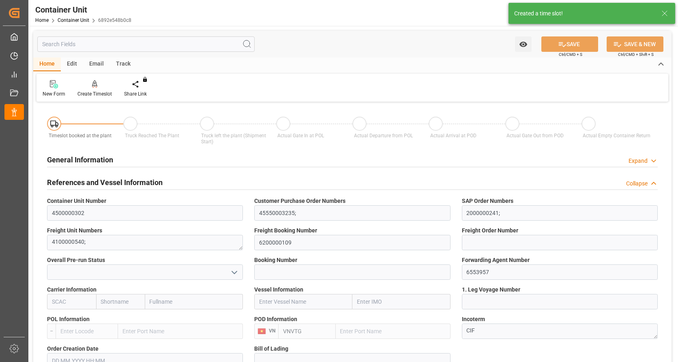
type input "29.08.2025"
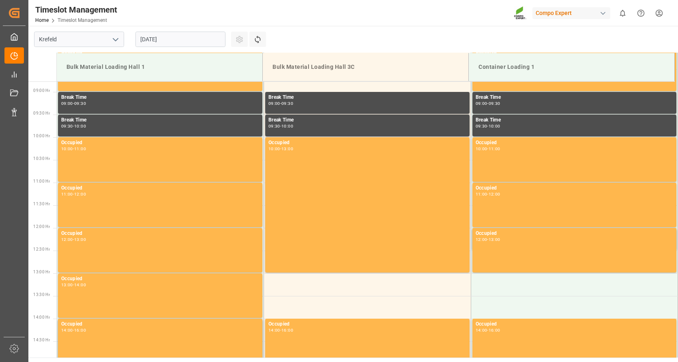
scroll to position [403, 0]
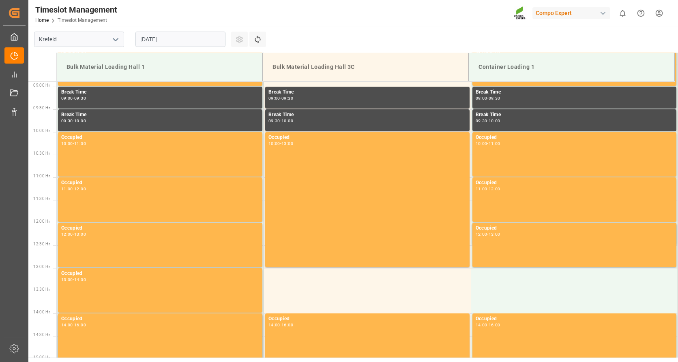
click at [214, 39] on input "[DATE]" at bounding box center [180, 39] width 90 height 15
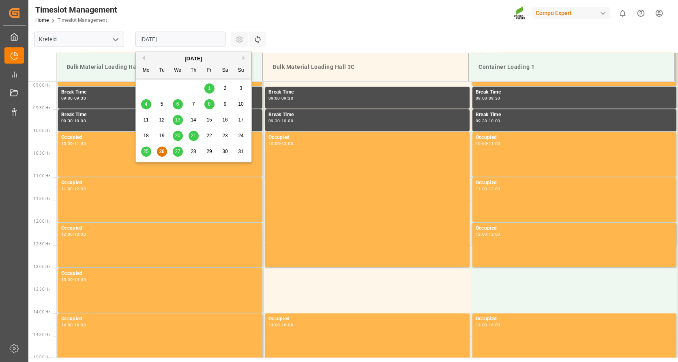
click at [242, 58] on div "[DATE]" at bounding box center [193, 59] width 115 height 8
click at [243, 58] on button "Next Month" at bounding box center [244, 58] width 5 height 5
click at [140, 88] on div "1 2 3 4 5 6 7" at bounding box center [193, 89] width 111 height 16
click at [145, 88] on span "1" at bounding box center [146, 89] width 3 height 6
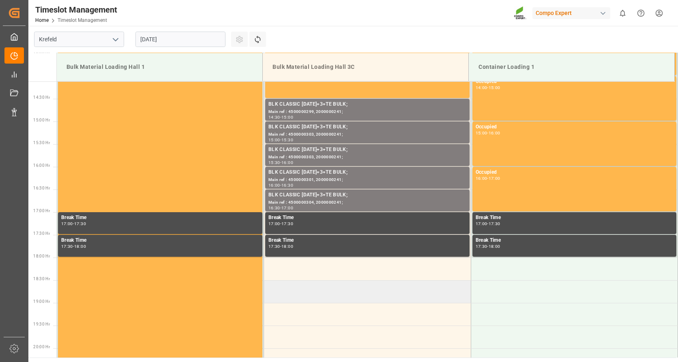
scroll to position [646, 0]
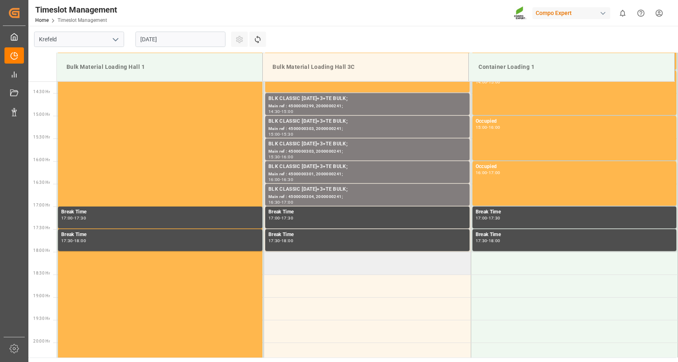
click at [315, 268] on td at bounding box center [367, 263] width 207 height 23
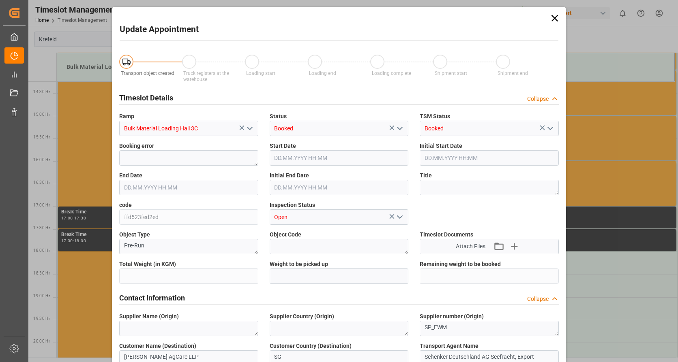
type input "26500"
type input "0"
type input "[DATE] 18:00"
type input "[DATE] 18:30"
type input "[DATE] 08:05"
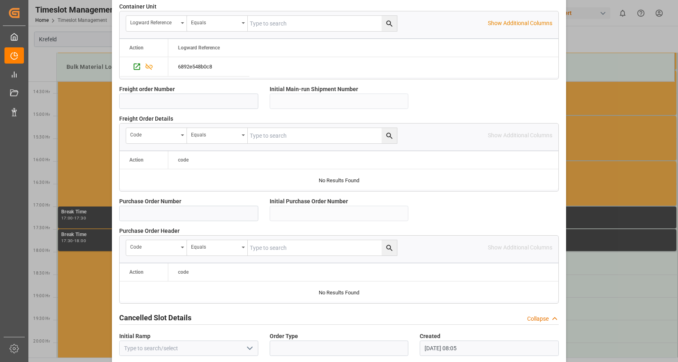
scroll to position [709, 0]
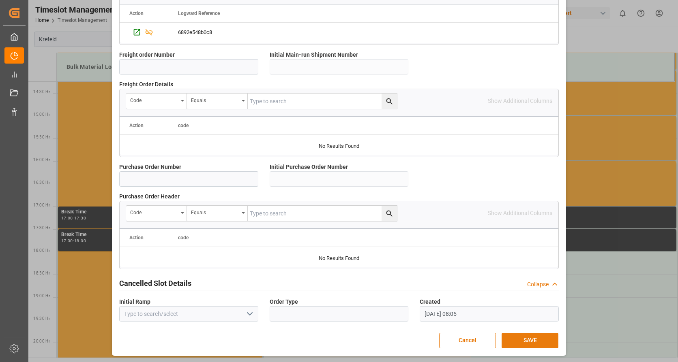
click at [536, 340] on button "SAVE" at bounding box center [529, 340] width 57 height 15
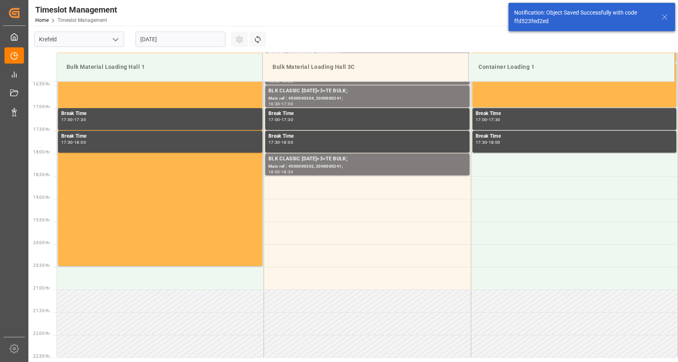
scroll to position [766, 0]
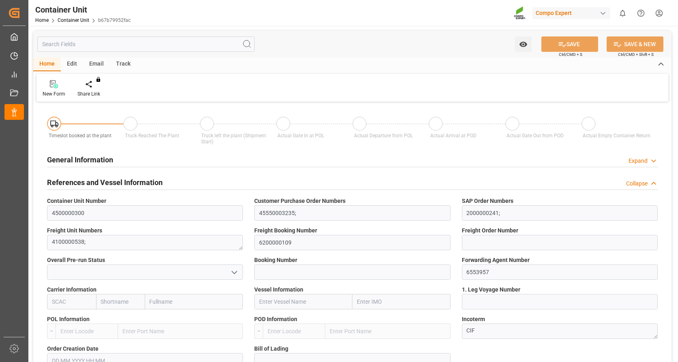
type input "VNVTG"
type input "0"
type input "26500"
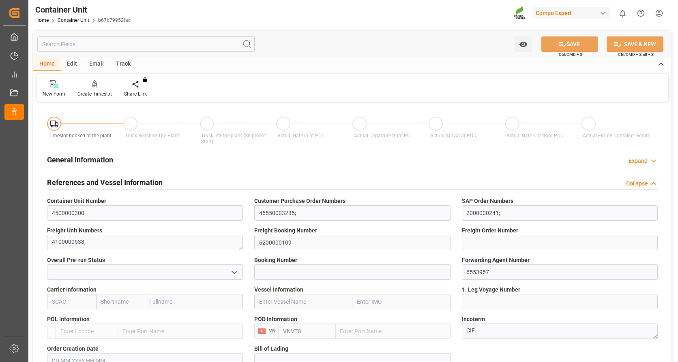
type input "[DATE]"
click at [96, 84] on icon at bounding box center [95, 84] width 6 height 8
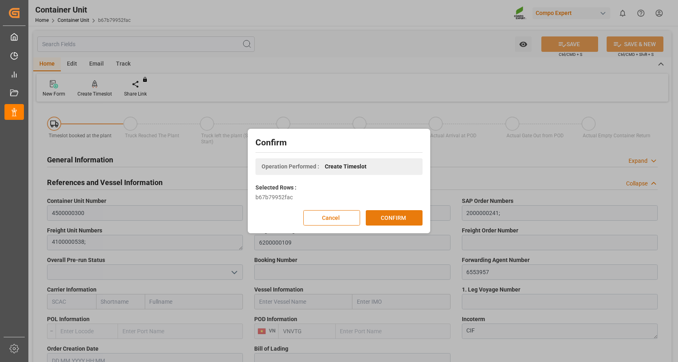
click at [390, 220] on button "CONFIRM" at bounding box center [394, 217] width 57 height 15
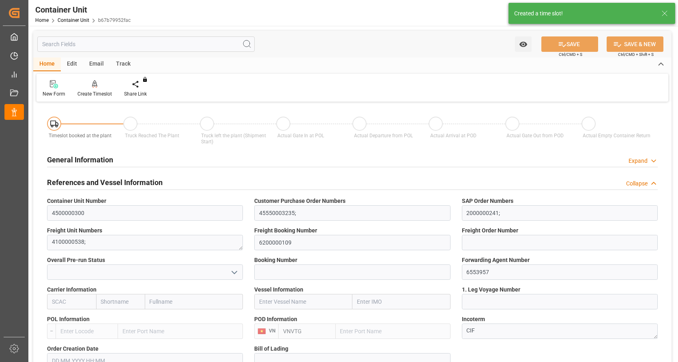
type input "VNVTG"
type input "0"
type input "26500"
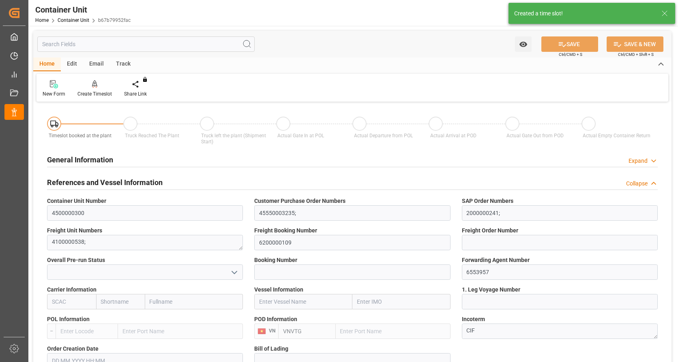
type input "29.08.2025"
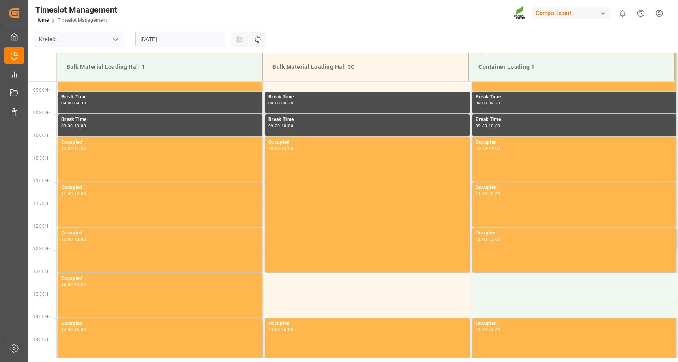
scroll to position [403, 0]
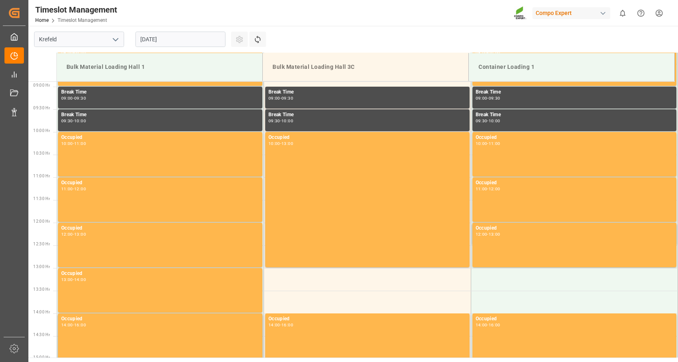
click at [214, 38] on input "[DATE]" at bounding box center [180, 39] width 90 height 15
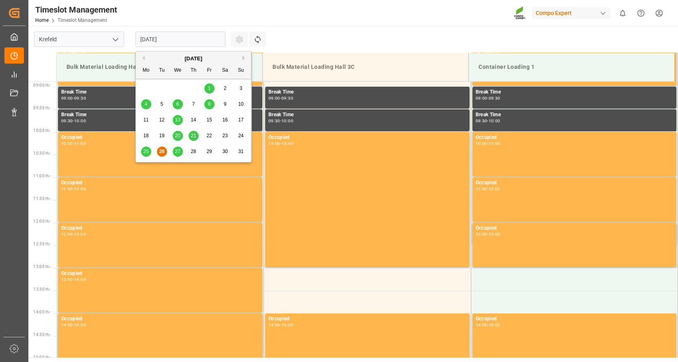
click at [243, 58] on button "Next Month" at bounding box center [244, 58] width 5 height 5
click at [147, 87] on span "1" at bounding box center [146, 89] width 3 height 6
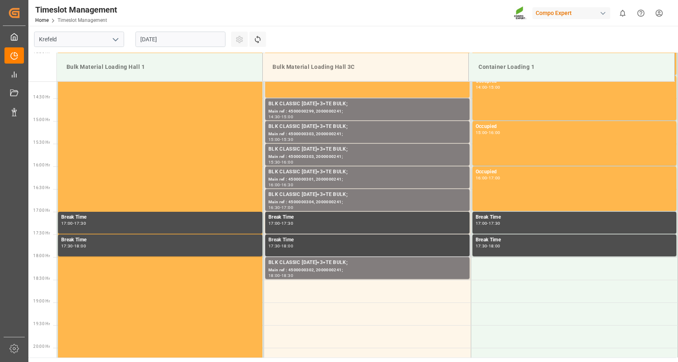
scroll to position [646, 0]
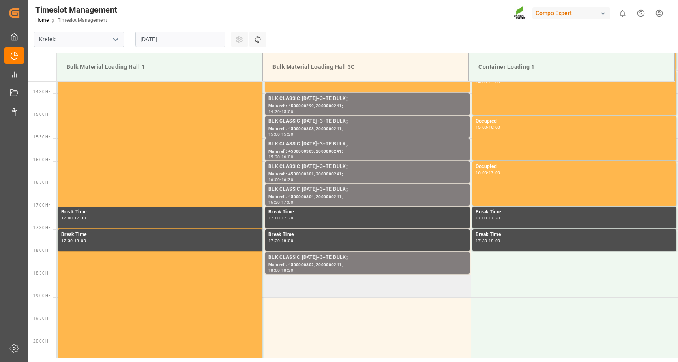
click at [314, 293] on td at bounding box center [367, 286] width 207 height 23
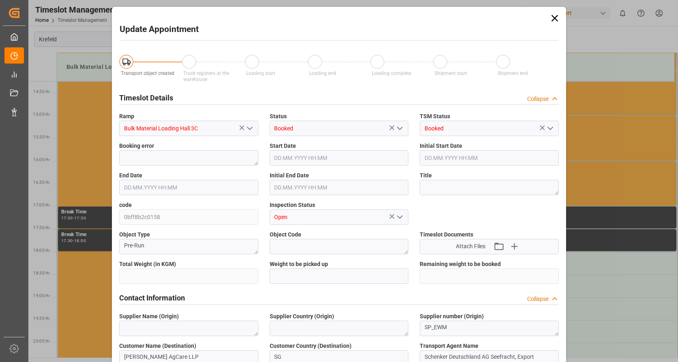
type input "26500"
type input "0"
type input "[DATE] 18:30"
type input "[DATE] 19:00"
type input "[DATE] 08:06"
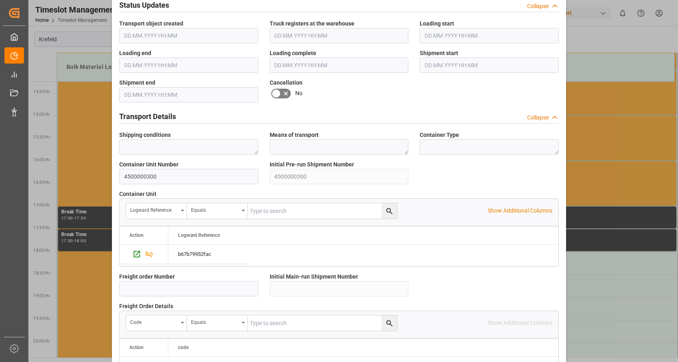
scroll to position [709, 0]
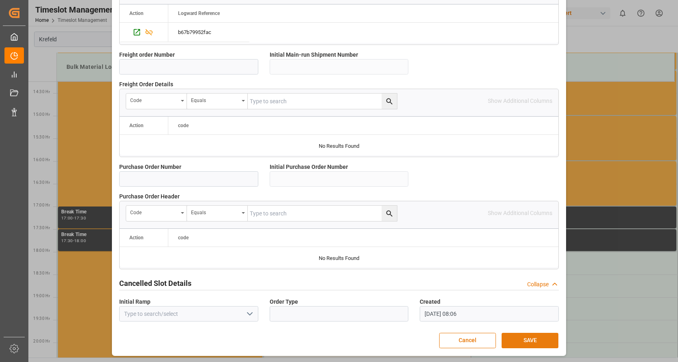
click at [527, 334] on button "SAVE" at bounding box center [529, 340] width 57 height 15
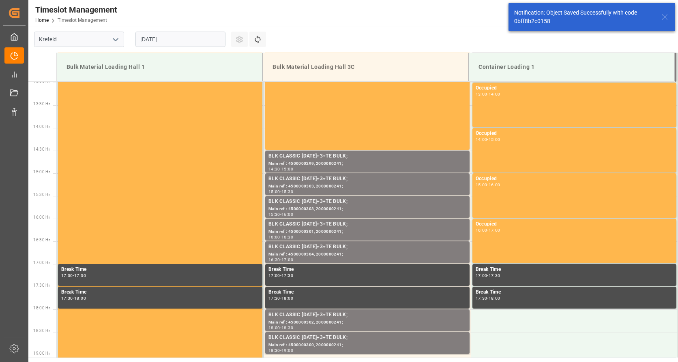
scroll to position [766, 0]
